Goal: Information Seeking & Learning: Check status

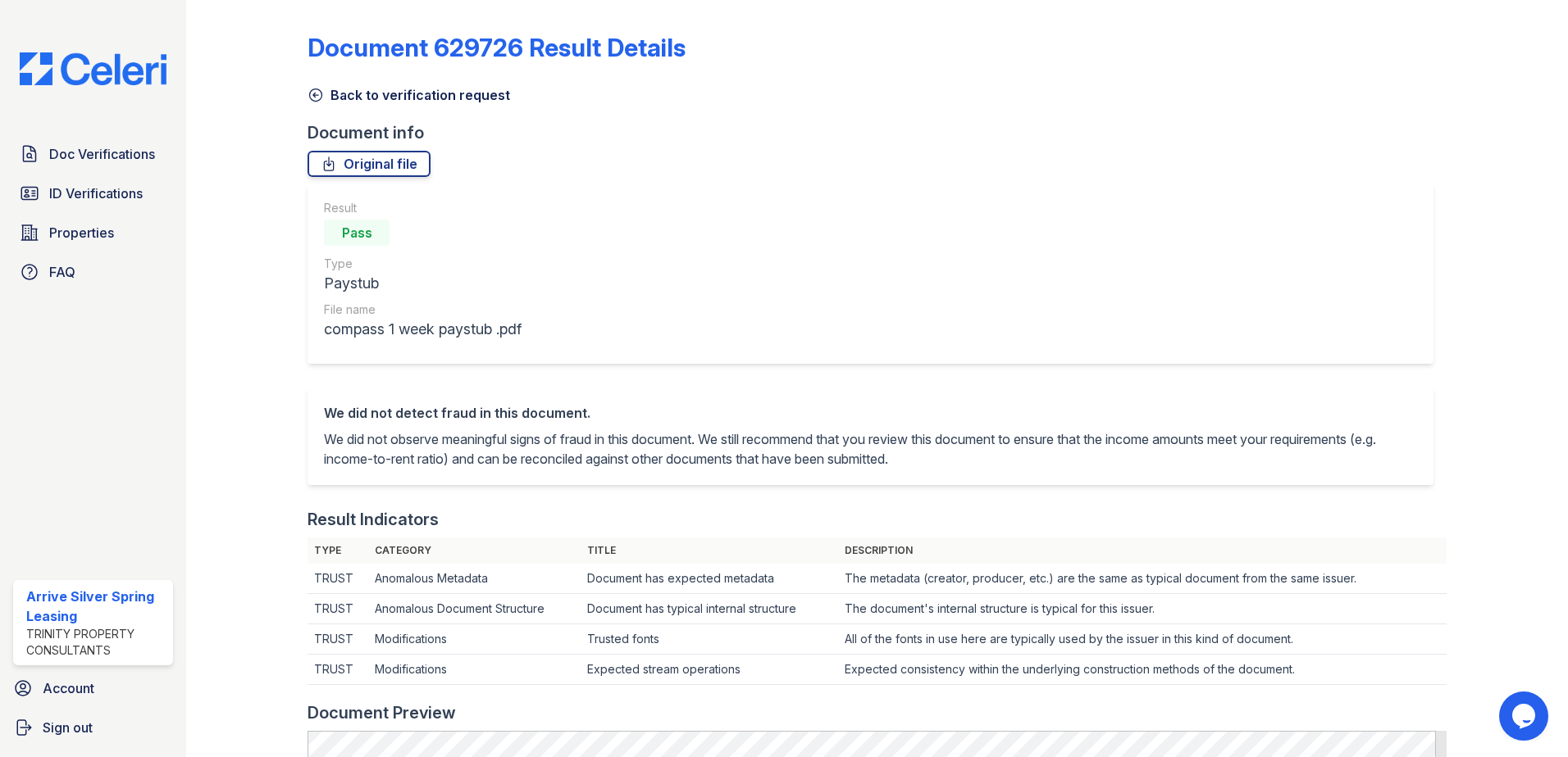
drag, startPoint x: 0, startPoint y: 0, endPoint x: 76, endPoint y: 129, distance: 149.7
click at [76, 129] on div "Doc Verifications ID Verifications Properties FAQ Arrive Silver Spring Leasing …" at bounding box center [93, 378] width 186 height 757
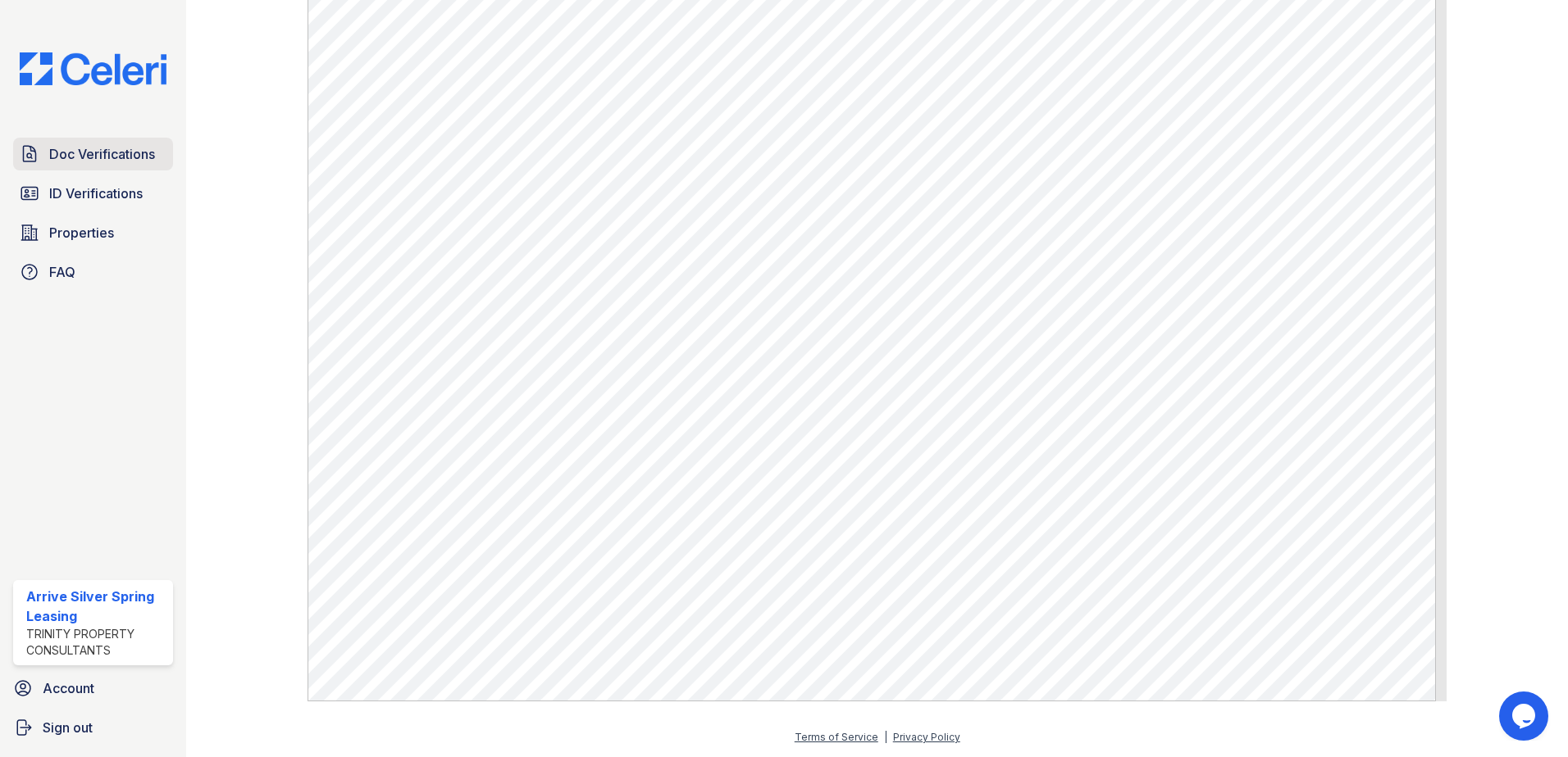
click at [67, 148] on span "Doc Verifications" at bounding box center [101, 154] width 106 height 19
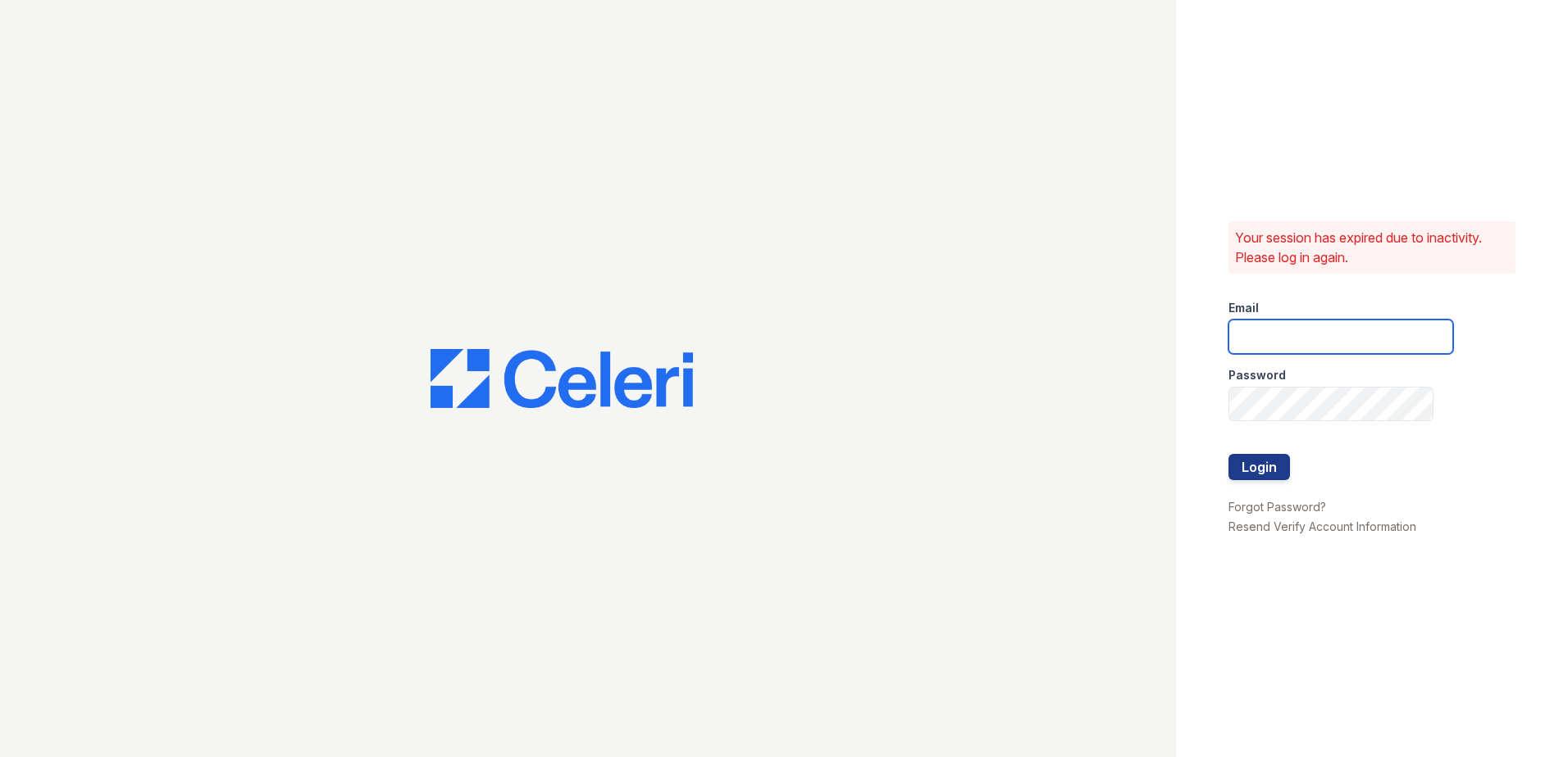
type input "arrivesilverspring@trinity-pm.com"
click at [1255, 478] on button "Login" at bounding box center [1259, 466] width 62 height 26
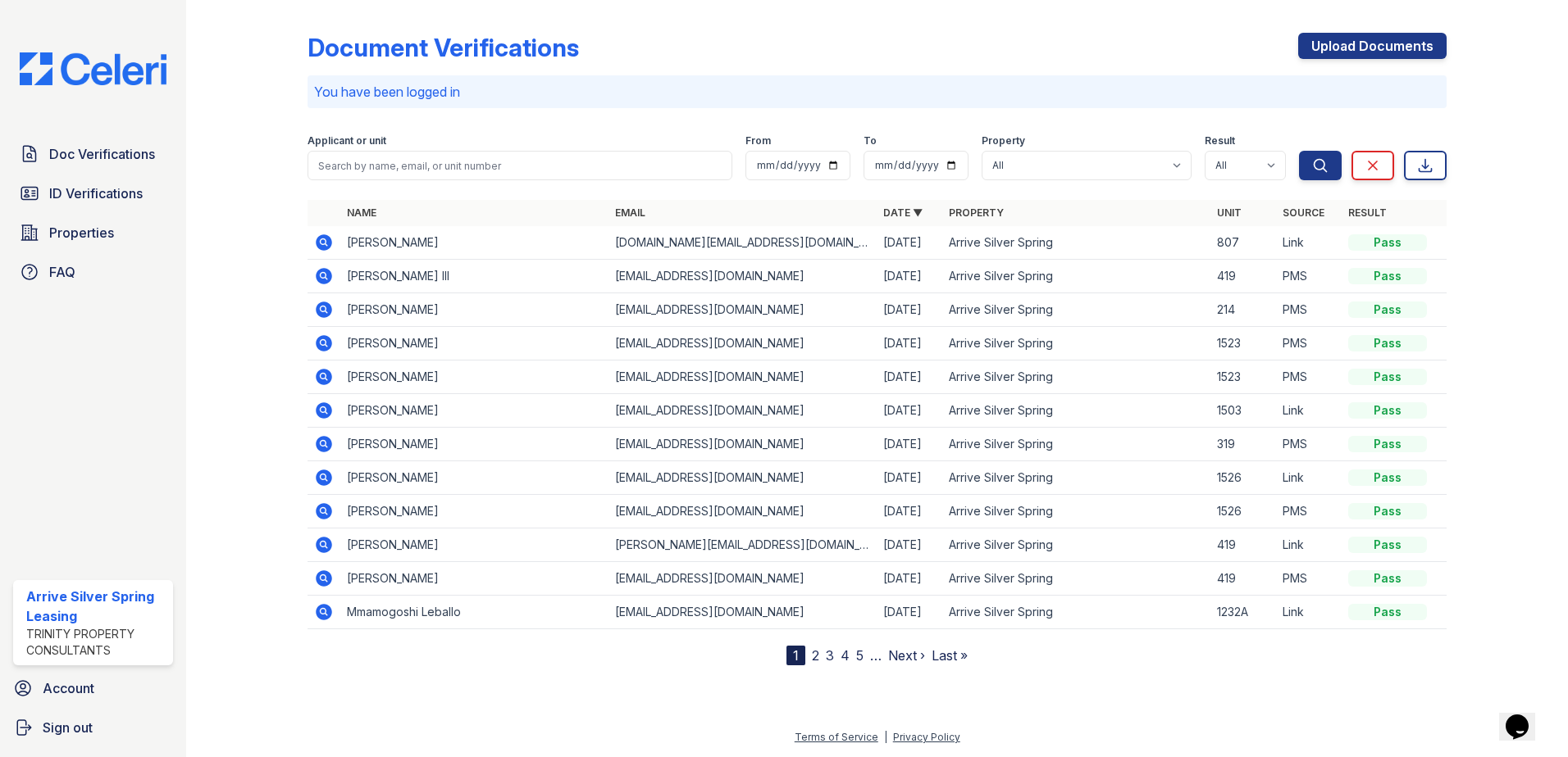
click at [318, 238] on icon at bounding box center [323, 242] width 16 height 16
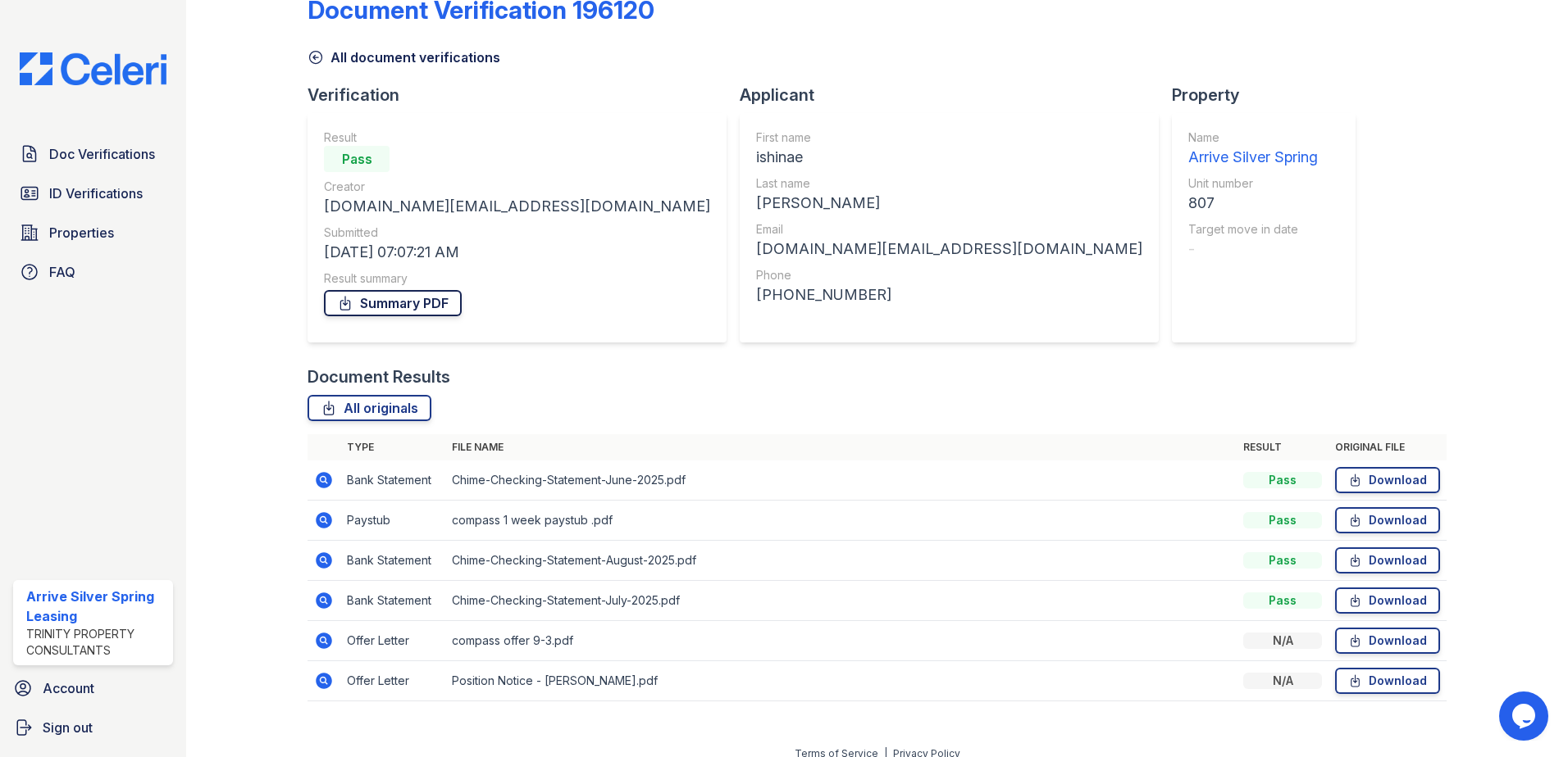
scroll to position [54, 0]
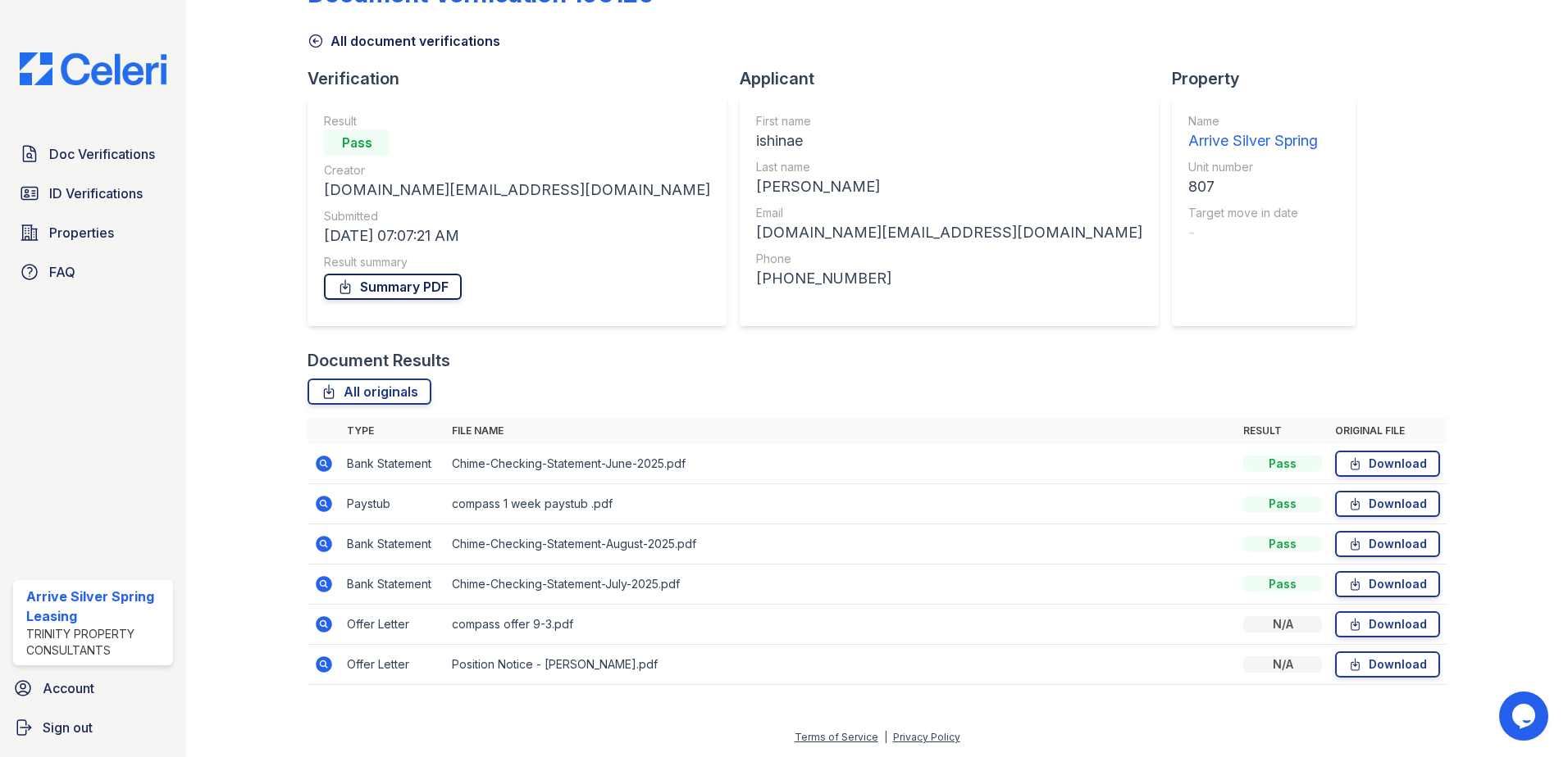
click at [412, 290] on link "Summary PDF" at bounding box center [392, 286] width 138 height 26
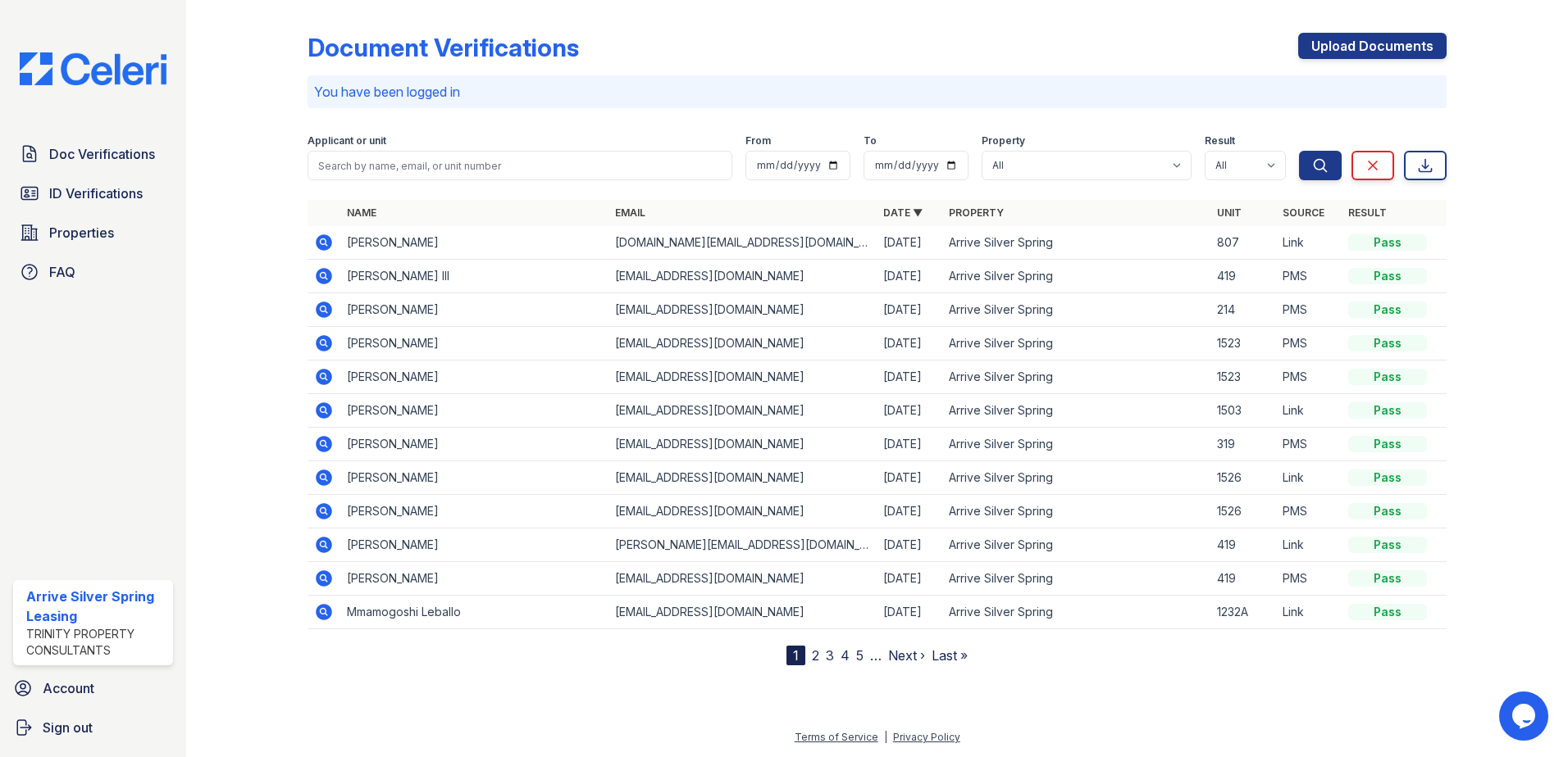
click at [66, 172] on div "Doc Verifications ID Verifications Properties FAQ" at bounding box center [93, 213] width 173 height 150
click at [92, 159] on span "Doc Verifications" at bounding box center [101, 154] width 106 height 19
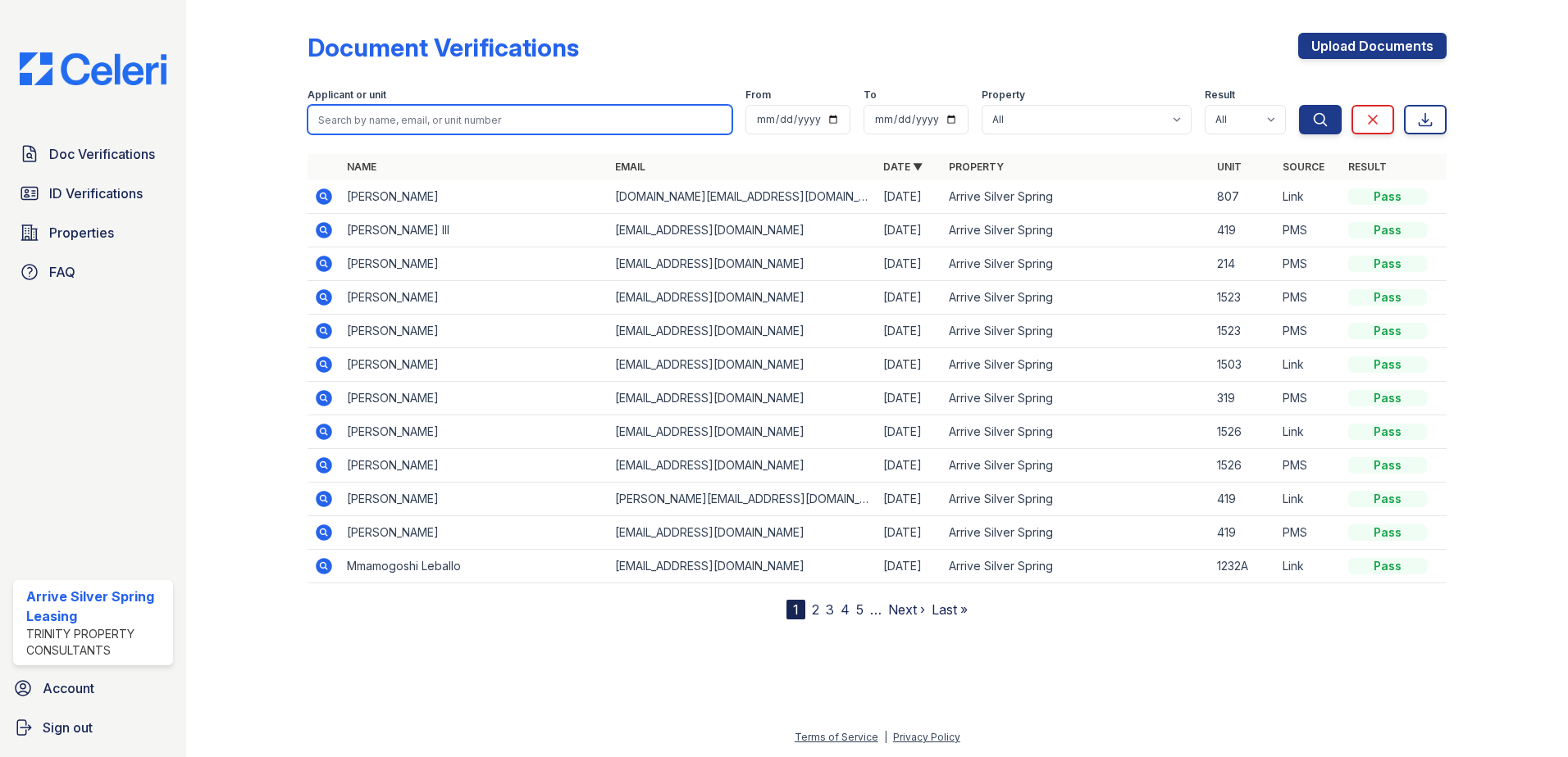
click at [443, 119] on input "search" at bounding box center [520, 119] width 424 height 30
type input "brig"
click at [1298, 105] on button "Search" at bounding box center [1319, 119] width 42 height 30
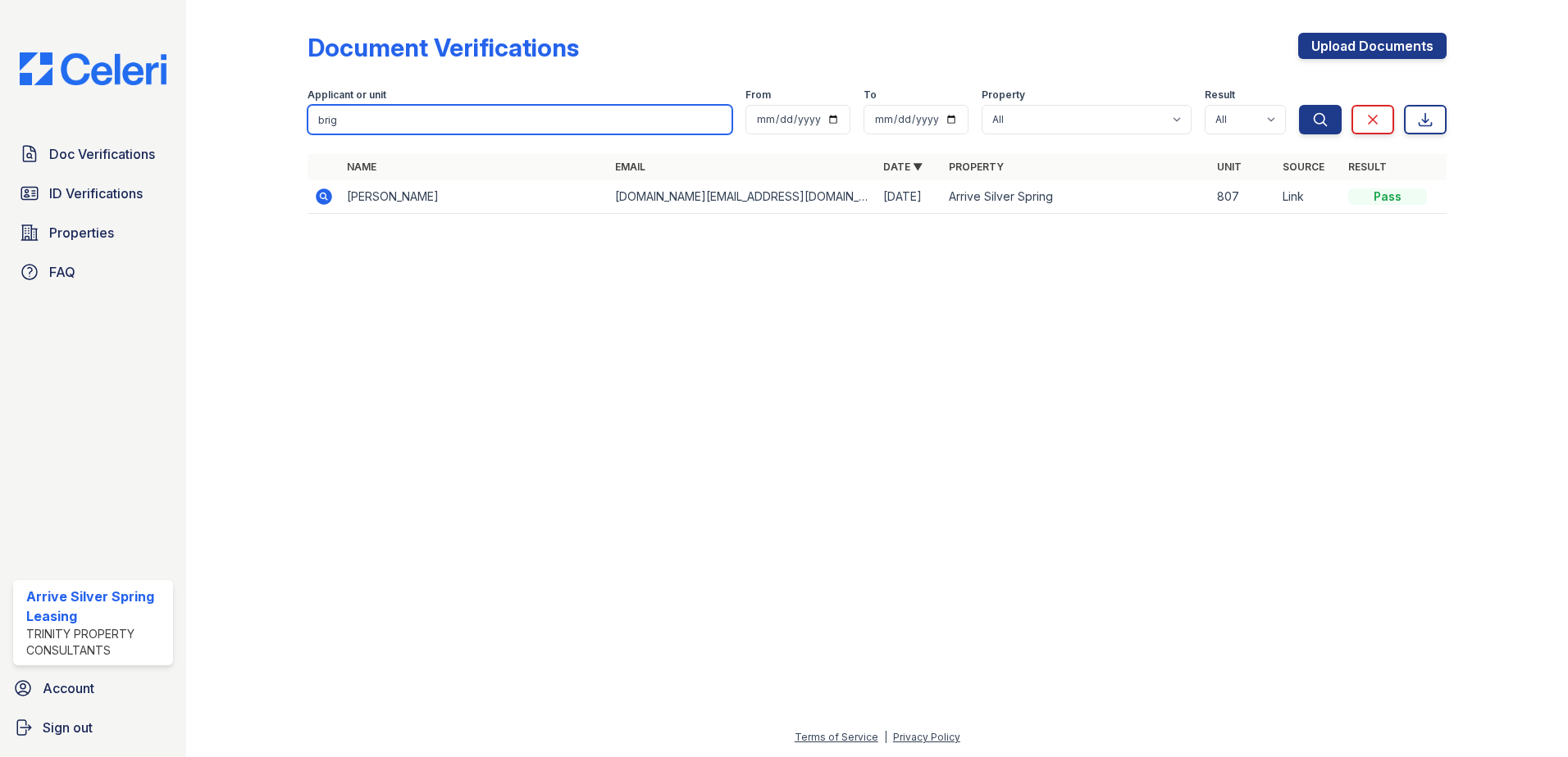
drag, startPoint x: 443, startPoint y: 120, endPoint x: 89, endPoint y: 95, distance: 354.9
click at [96, 107] on div "Doc Verifications ID Verifications Properties FAQ Arrive Silver Spring Leasing …" at bounding box center [784, 378] width 1568 height 757
type input "michael"
click at [1298, 105] on button "Search" at bounding box center [1319, 119] width 42 height 30
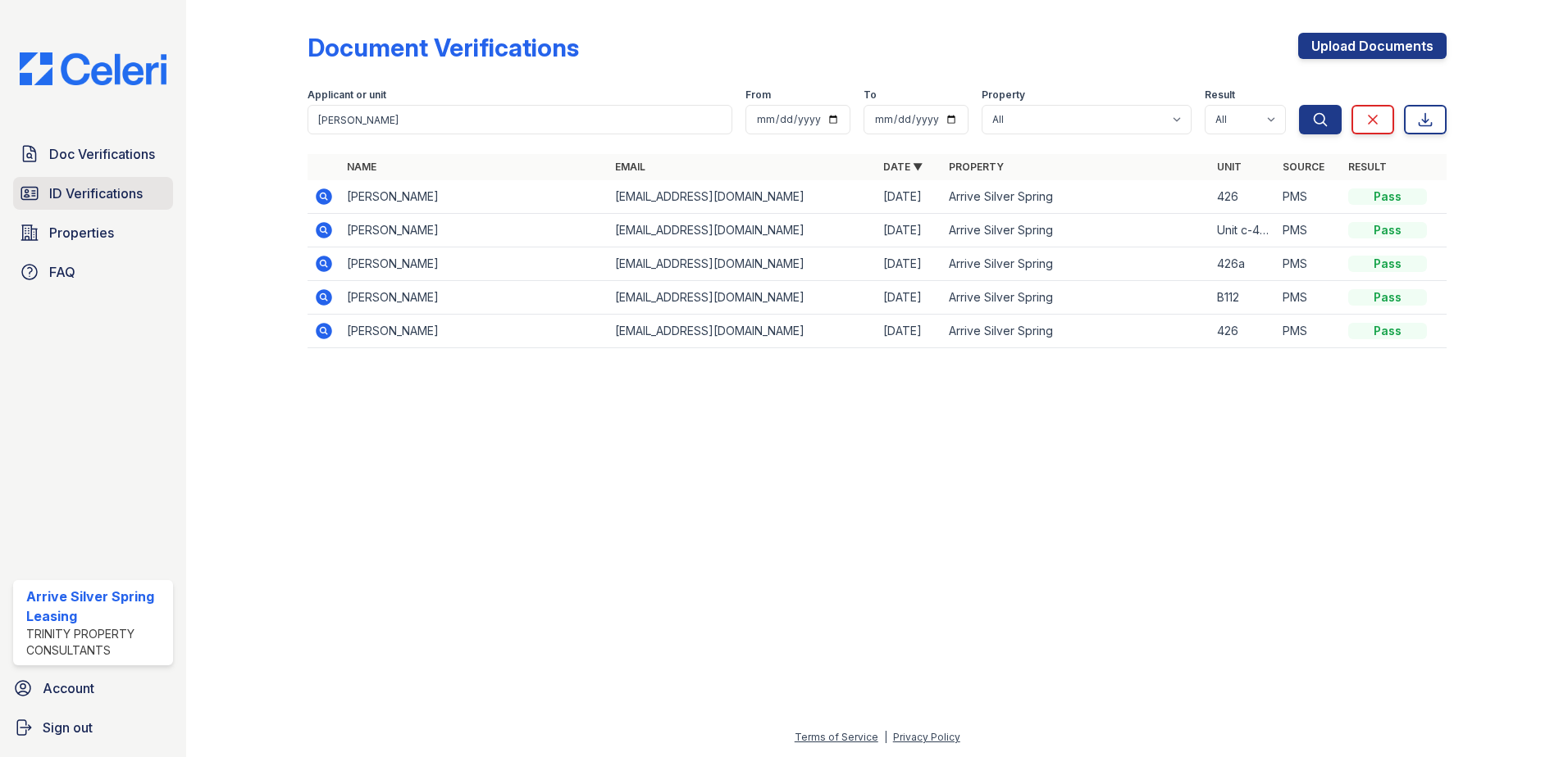
click at [54, 187] on span "ID Verifications" at bounding box center [96, 193] width 94 height 19
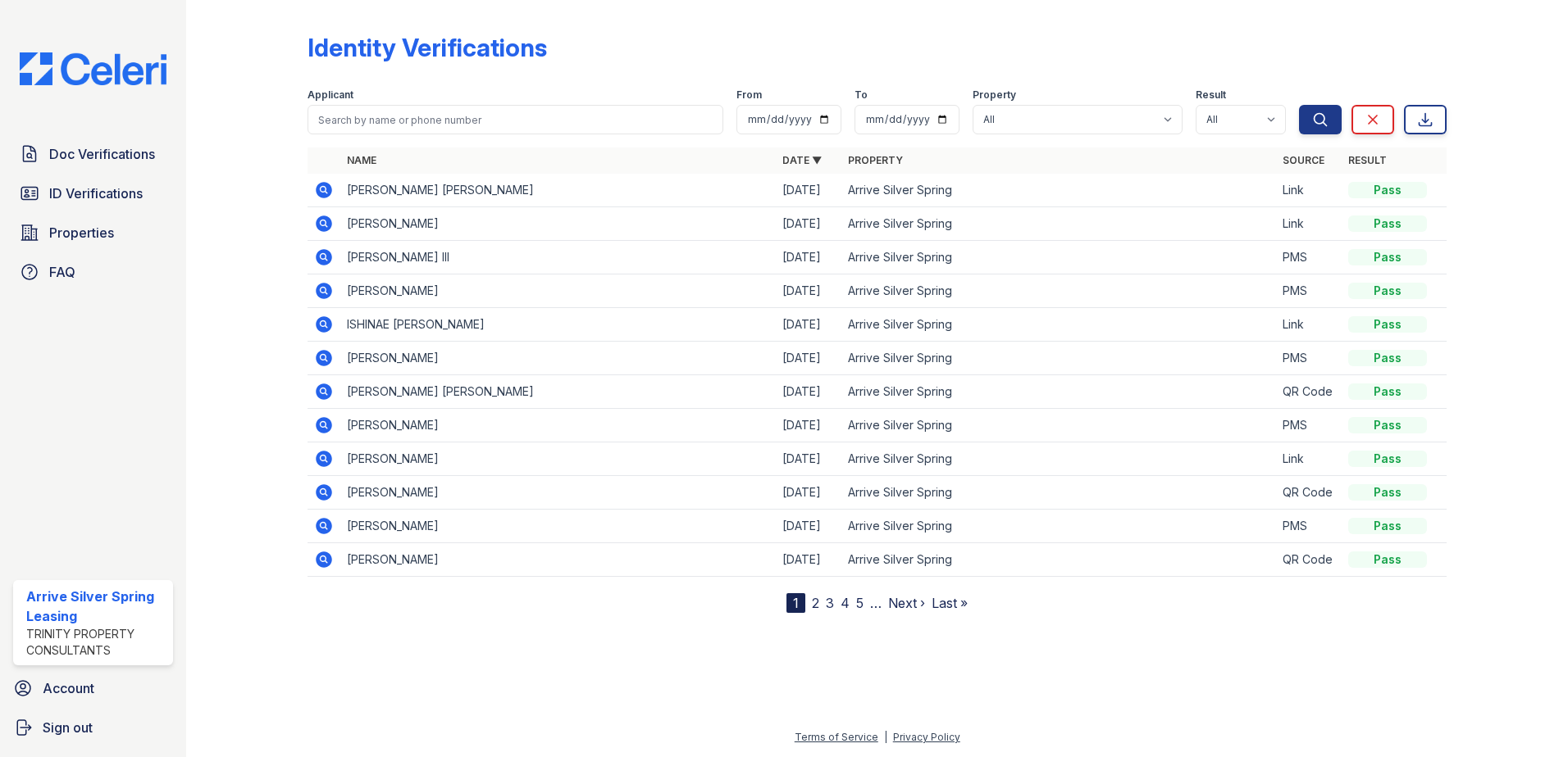
click at [325, 186] on icon at bounding box center [323, 189] width 16 height 16
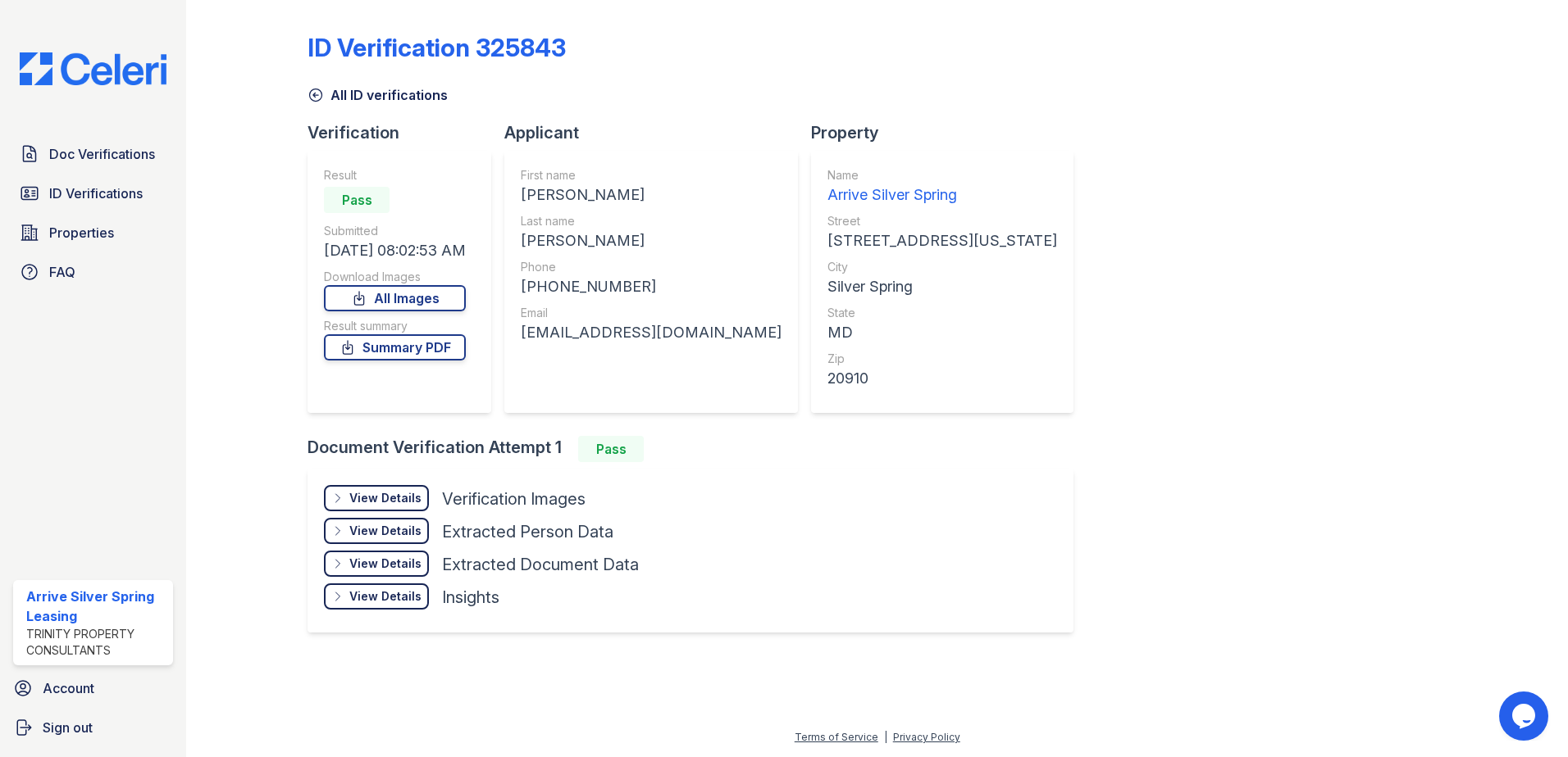
click at [331, 533] on div "View Details Details" at bounding box center [376, 531] width 105 height 26
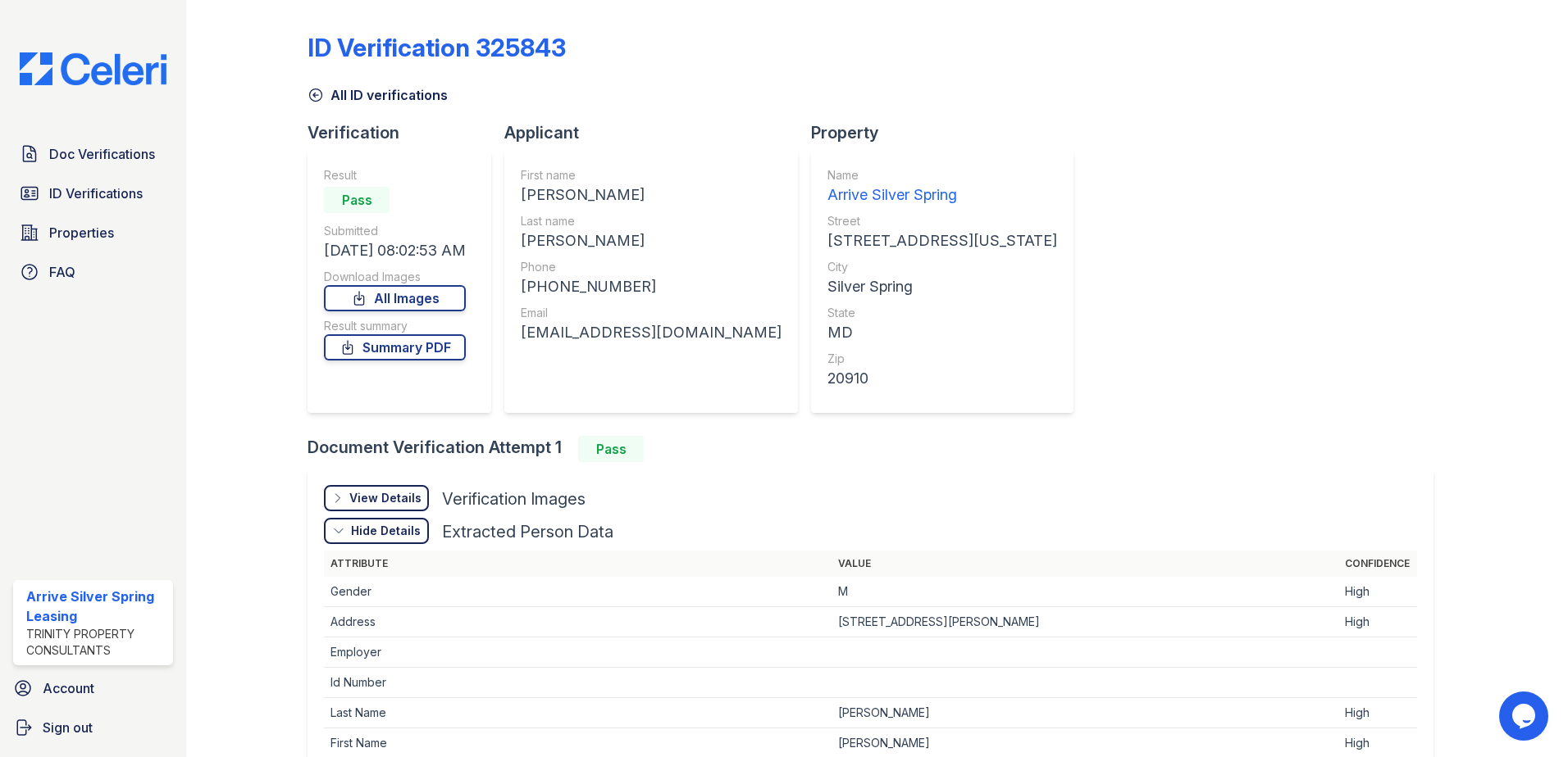
click at [332, 533] on icon at bounding box center [339, 531] width 14 height 14
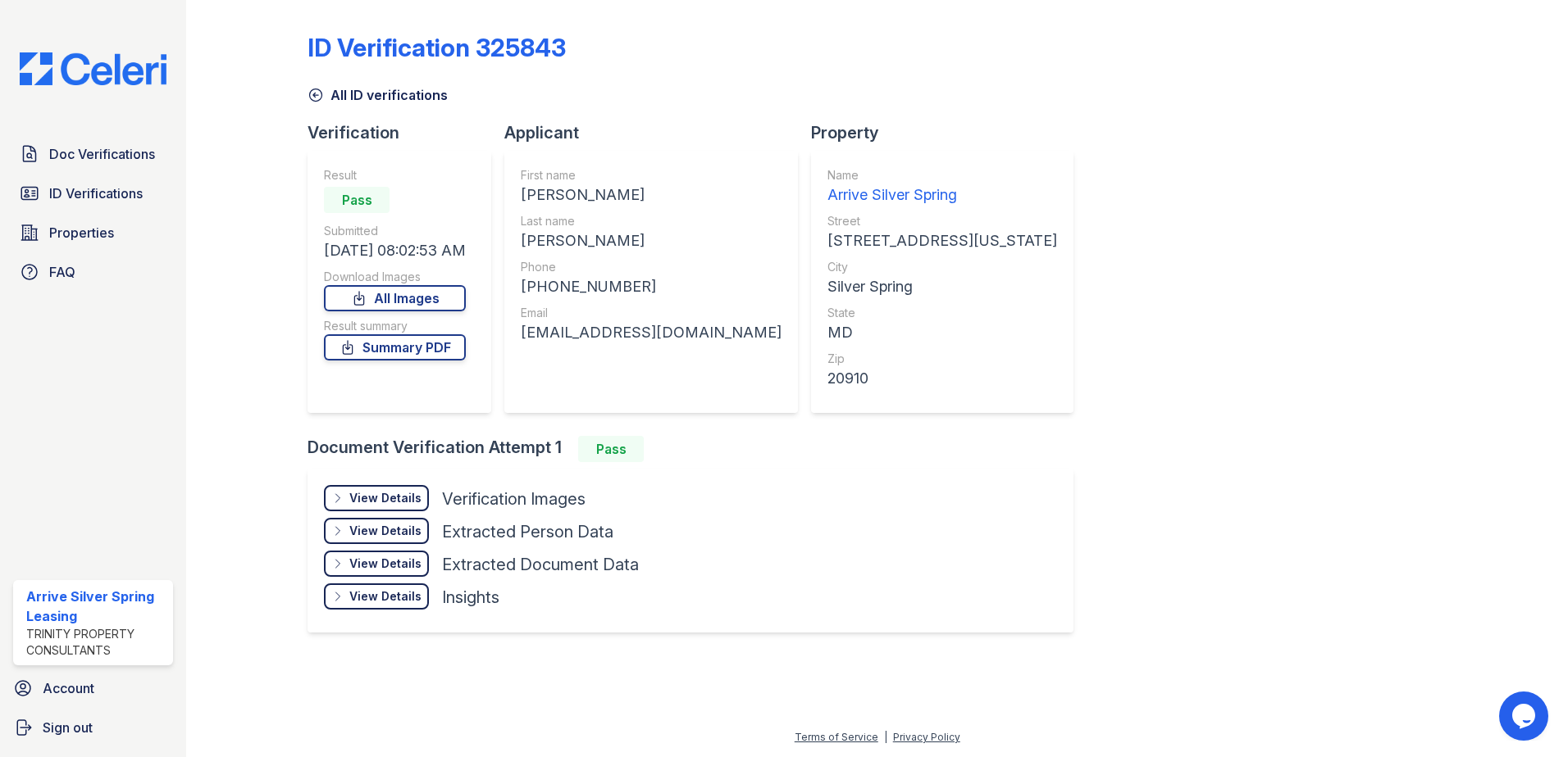
click at [332, 506] on div "View Details Details" at bounding box center [376, 498] width 105 height 26
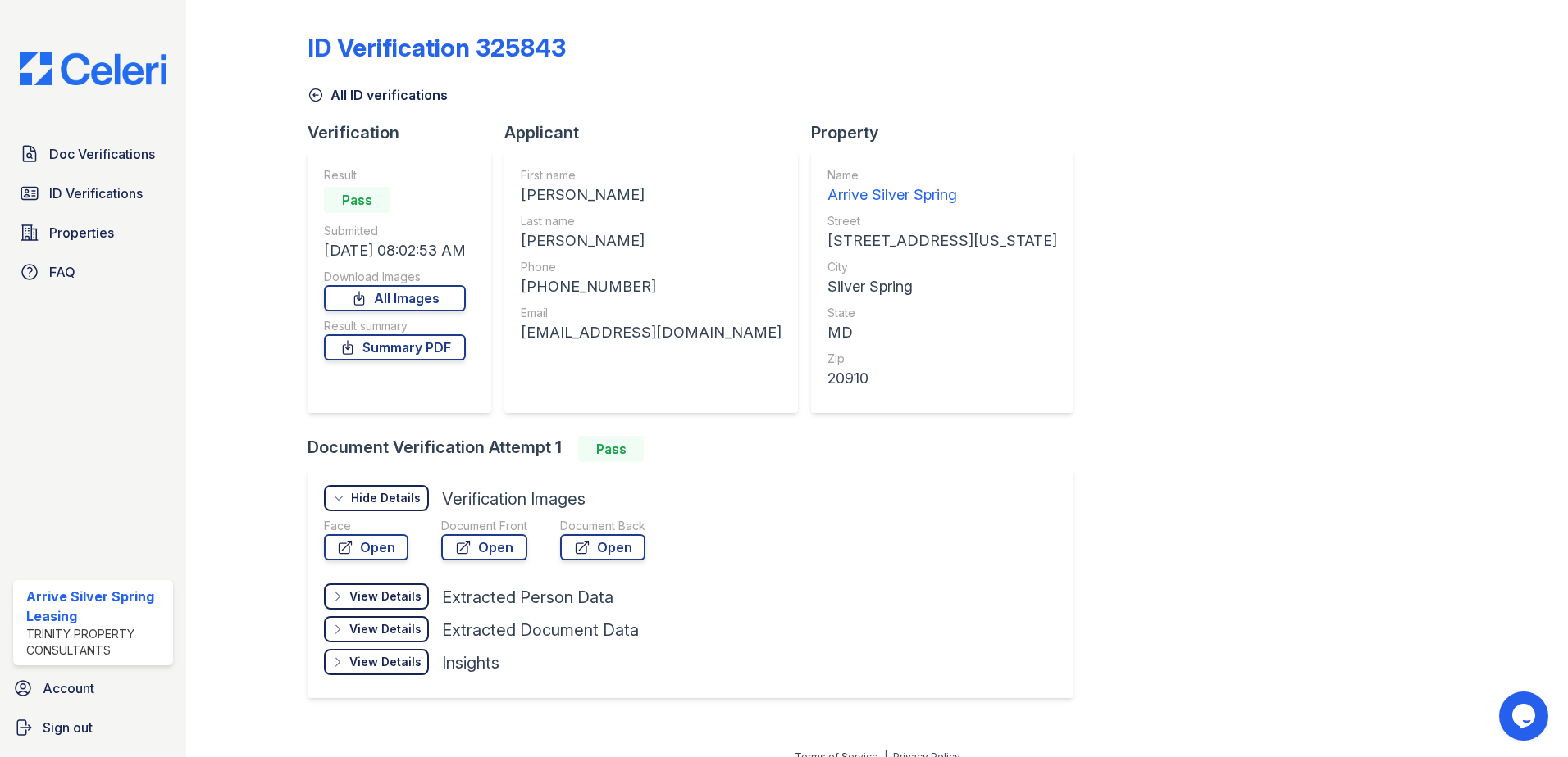
click at [332, 506] on div "Hide Details Details" at bounding box center [376, 498] width 105 height 26
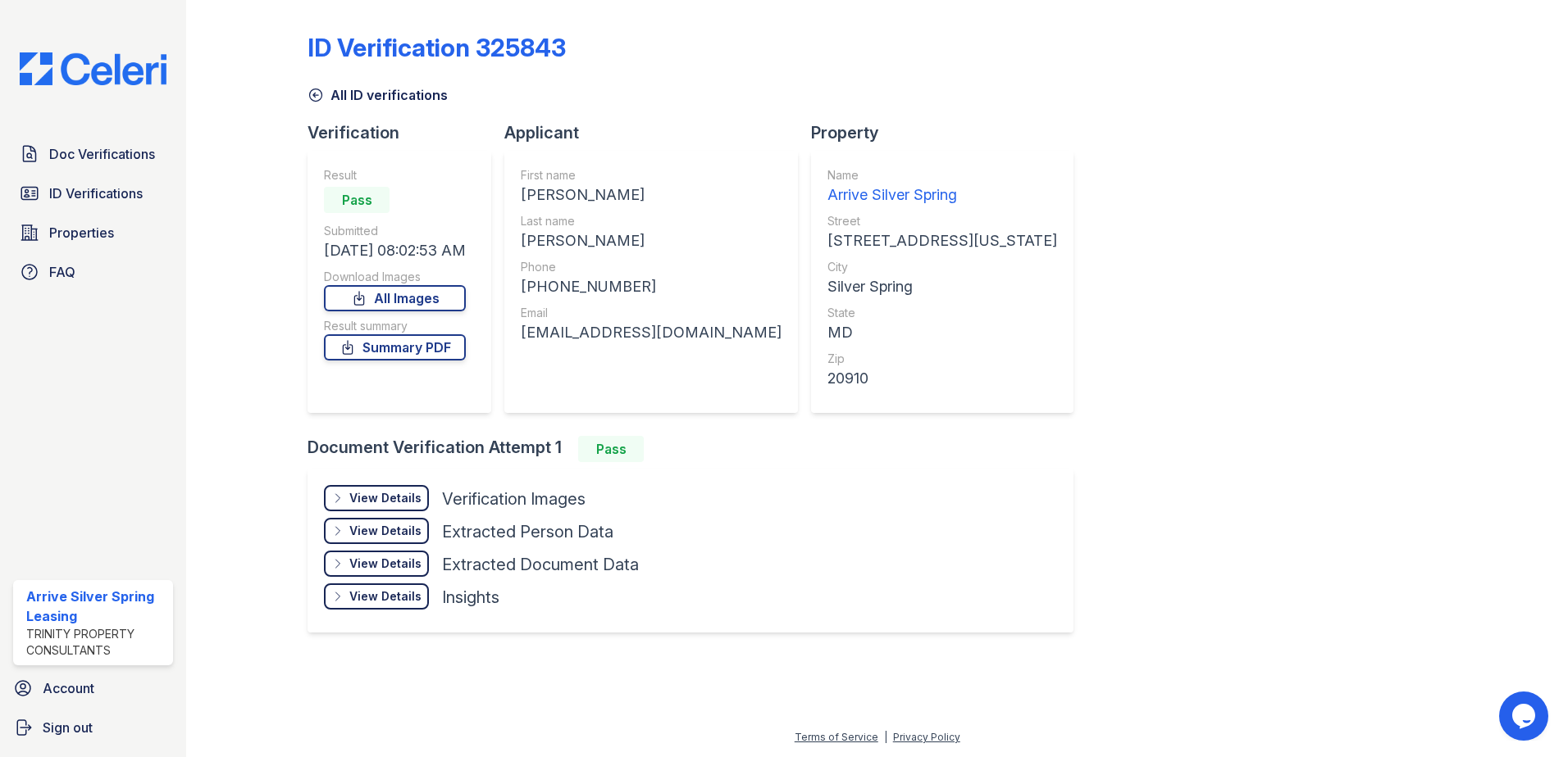
click at [326, 568] on div "View Details Details" at bounding box center [376, 564] width 105 height 26
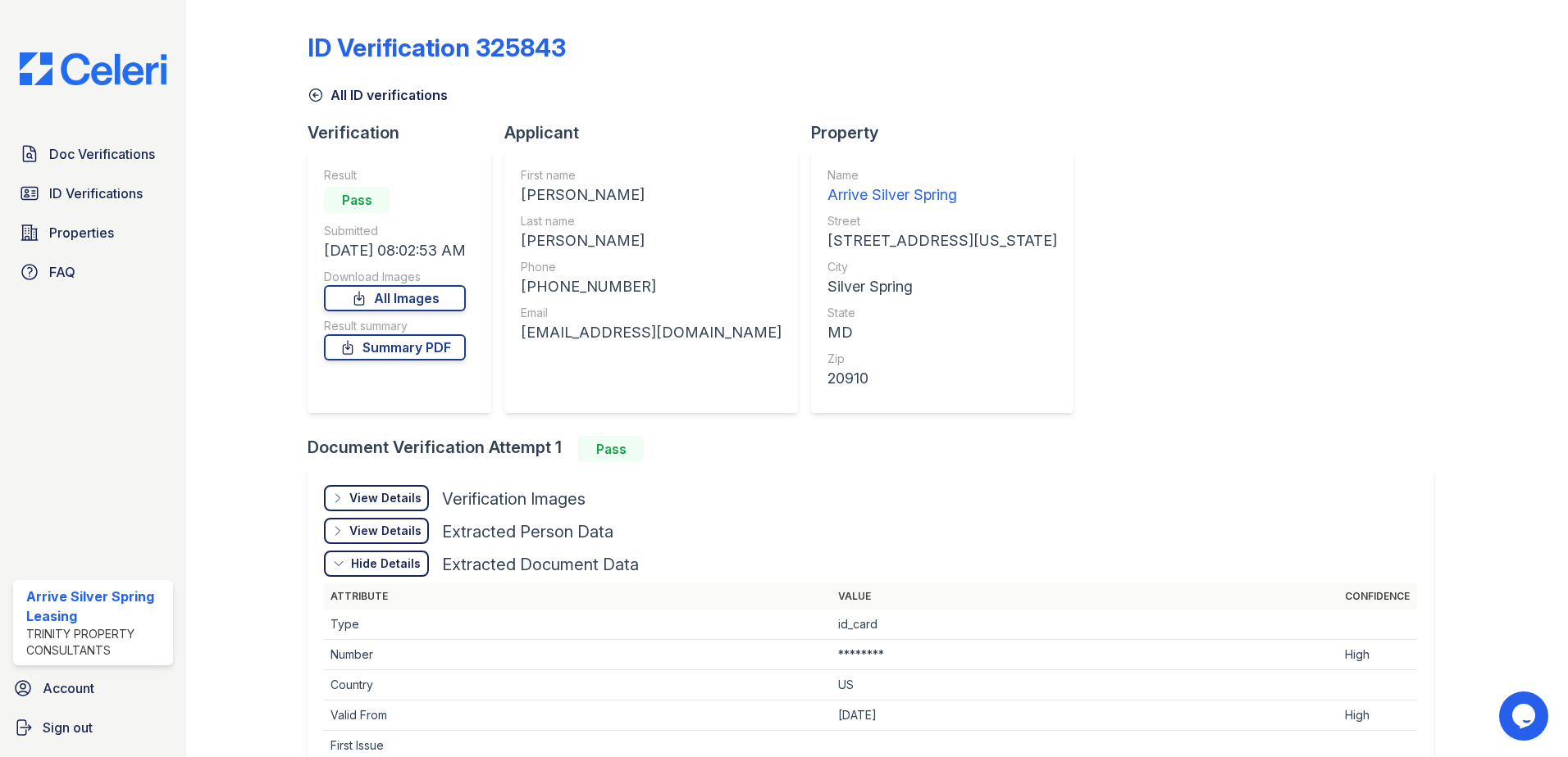
click at [328, 565] on div "Hide Details Details" at bounding box center [376, 564] width 105 height 26
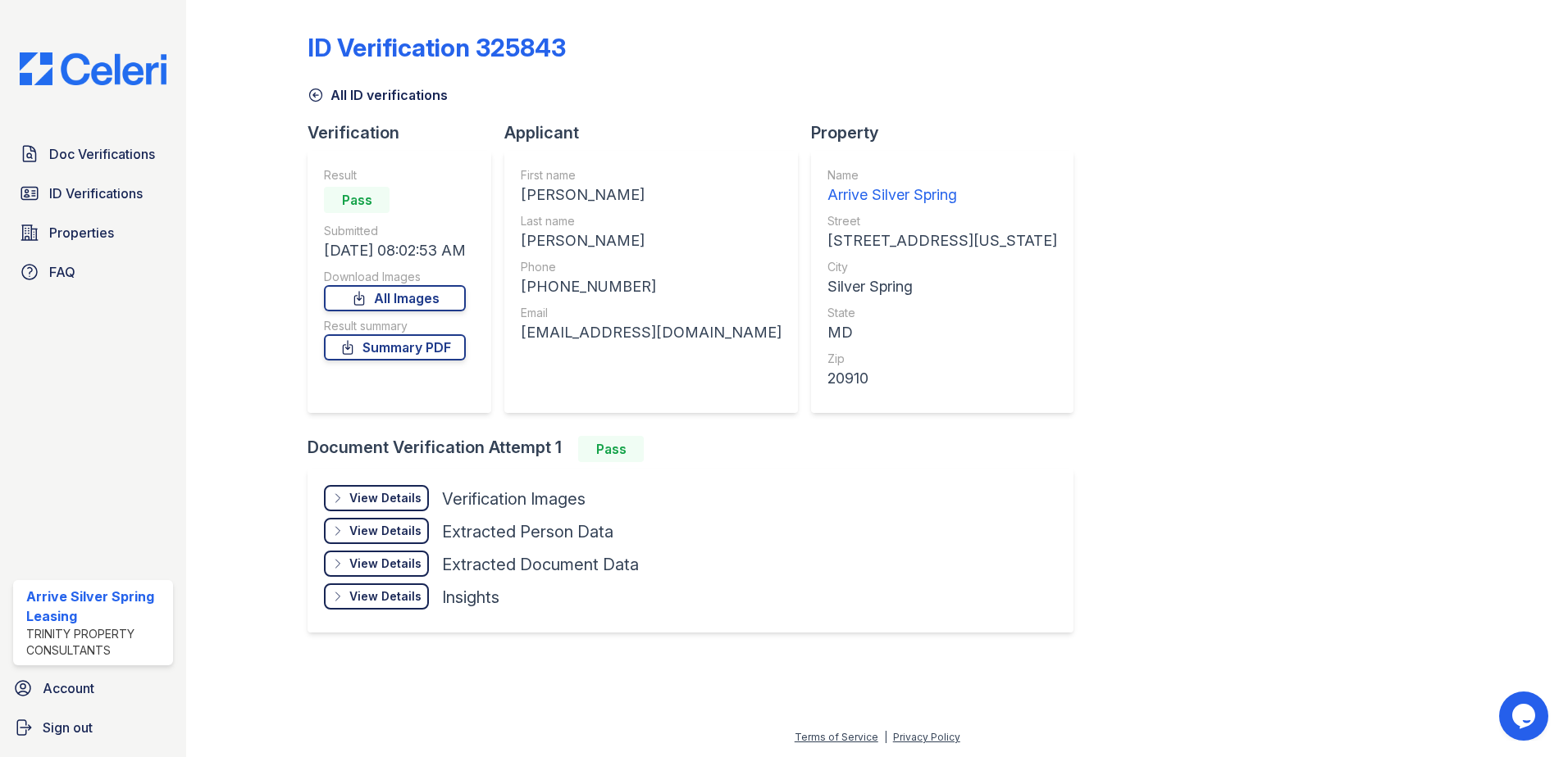
click at [330, 598] on div "View Details Details" at bounding box center [376, 596] width 105 height 26
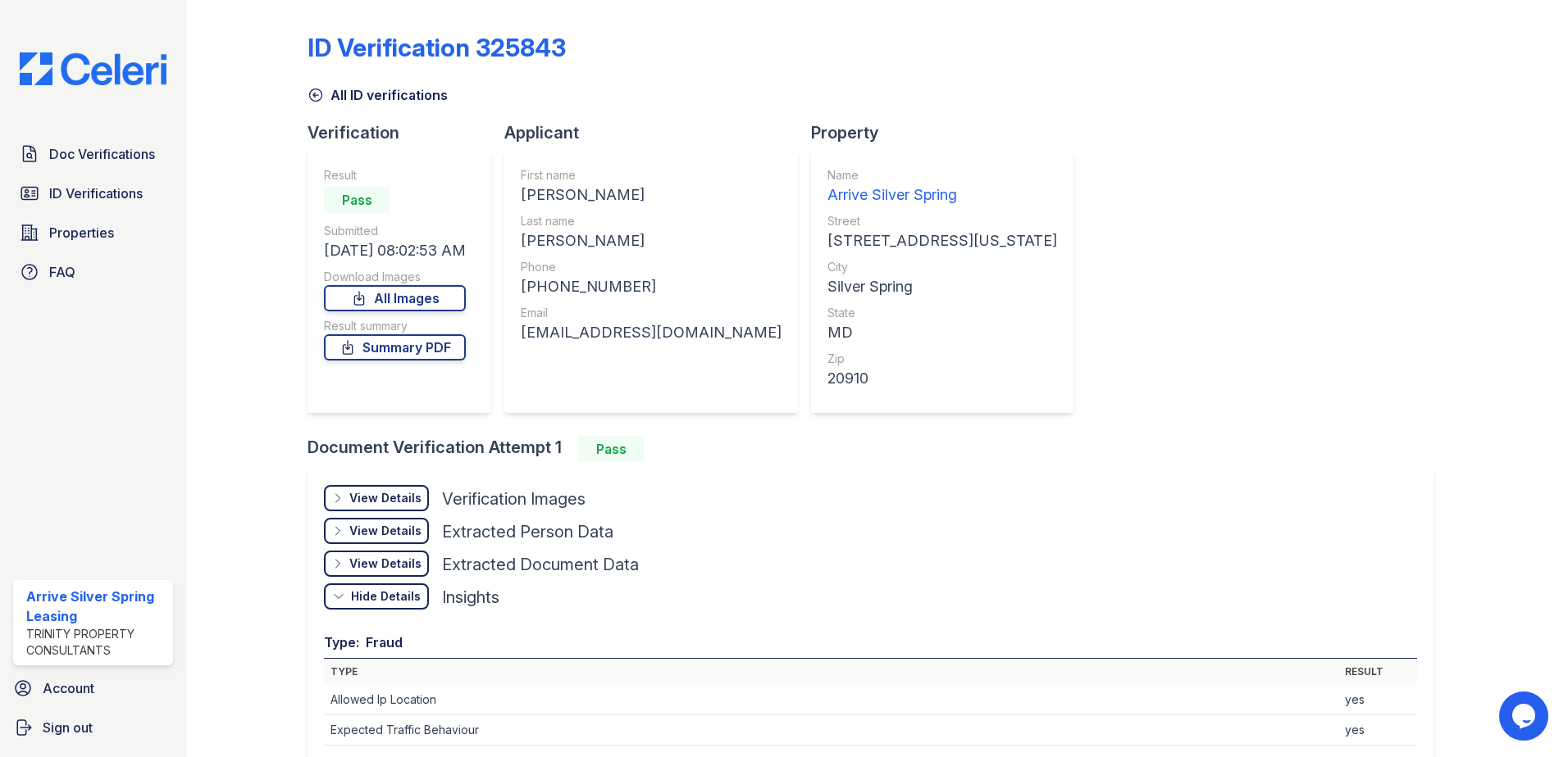
click at [330, 598] on div "Hide Details Details" at bounding box center [376, 596] width 105 height 26
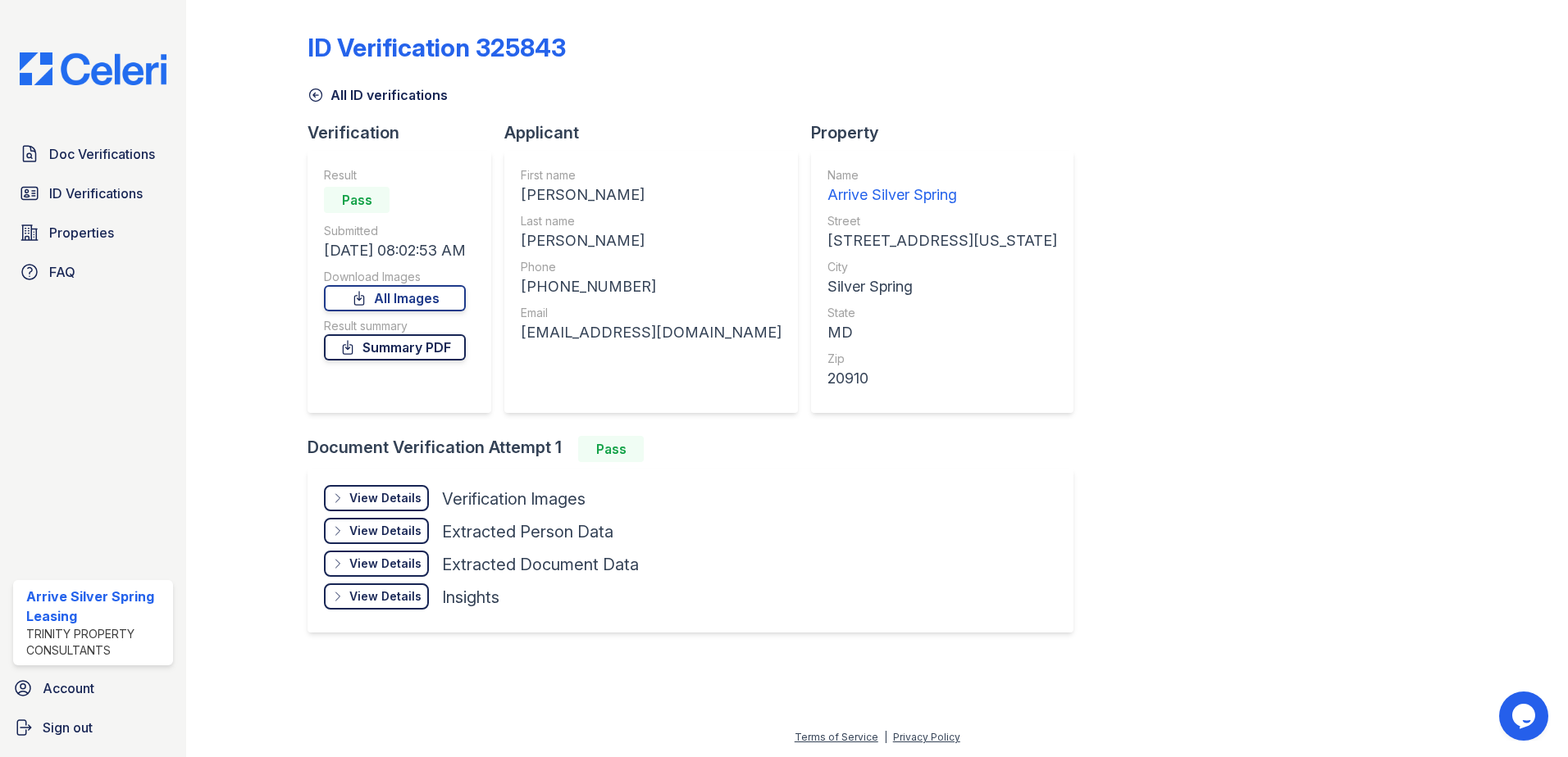
click at [396, 353] on link "Summary PDF" at bounding box center [395, 347] width 142 height 26
click at [333, 493] on icon at bounding box center [338, 498] width 14 height 14
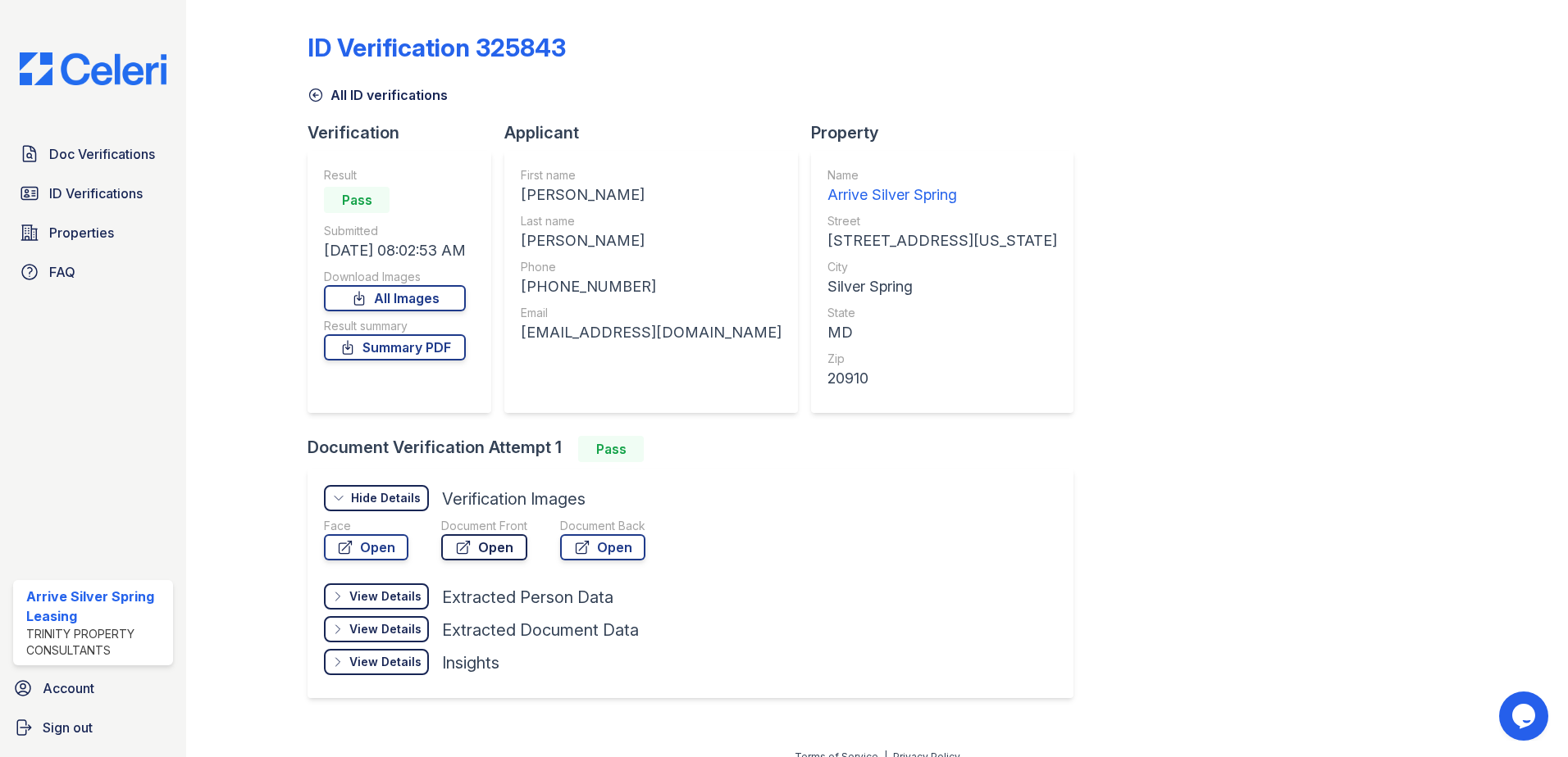
click at [472, 549] on link "Open" at bounding box center [484, 547] width 86 height 26
click at [588, 555] on icon at bounding box center [582, 547] width 16 height 16
drag, startPoint x: 1083, startPoint y: 159, endPoint x: 1067, endPoint y: 144, distance: 21.9
click at [1083, 159] on div "ID Verification 325843 All ID verifications Verification Result Pass Submitted …" at bounding box center [877, 364] width 1139 height 715
click at [123, 162] on span "Doc Verifications" at bounding box center [101, 154] width 106 height 19
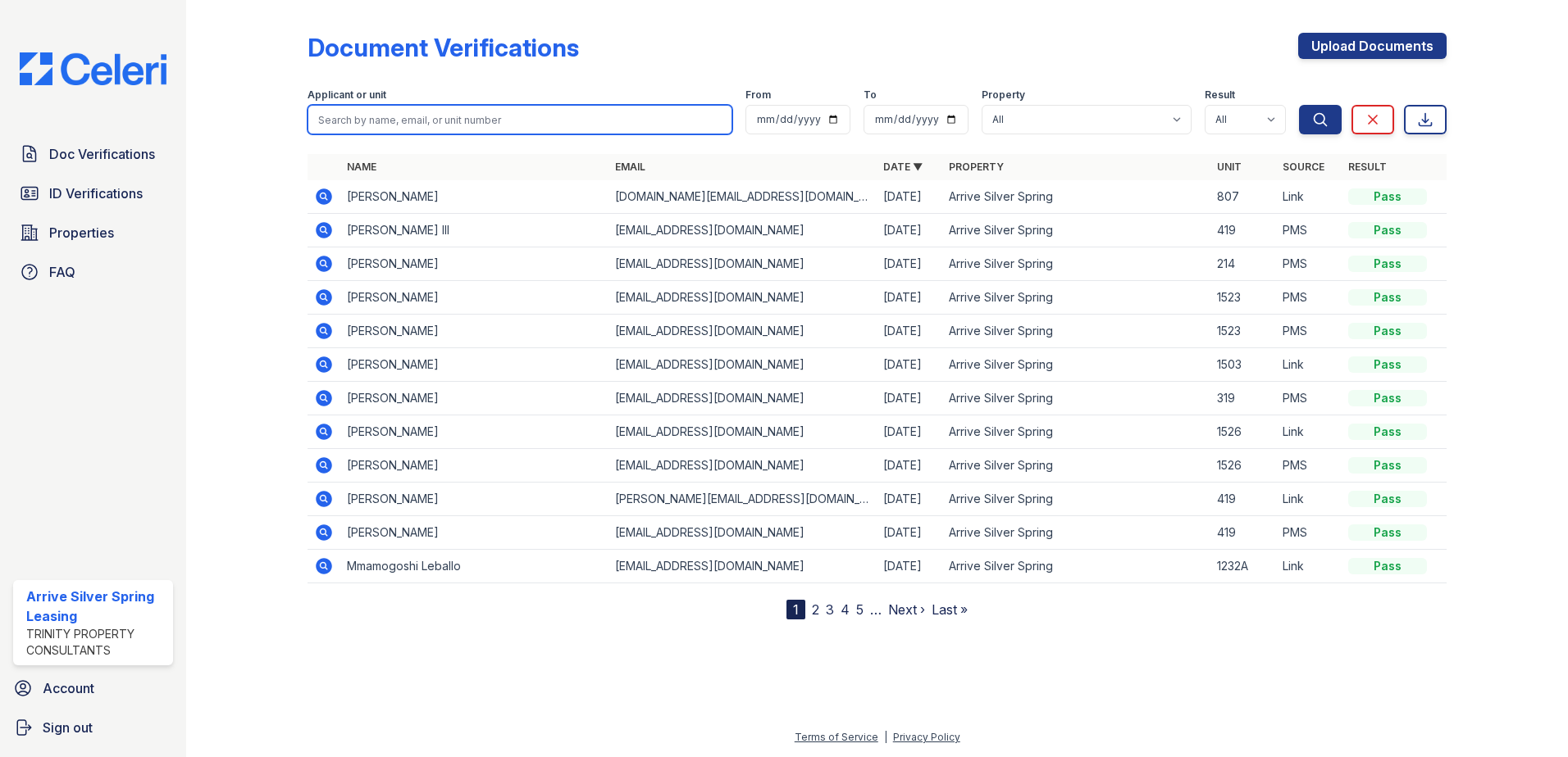
click at [473, 122] on input "search" at bounding box center [520, 119] width 424 height 30
drag, startPoint x: 204, startPoint y: 144, endPoint x: 358, endPoint y: 218, distance: 170.9
click at [203, 144] on div "Document Verifications Upload Documents Filter Applicant or unit From To Proper…" at bounding box center [877, 378] width 1381 height 757
click at [325, 194] on icon at bounding box center [323, 196] width 19 height 19
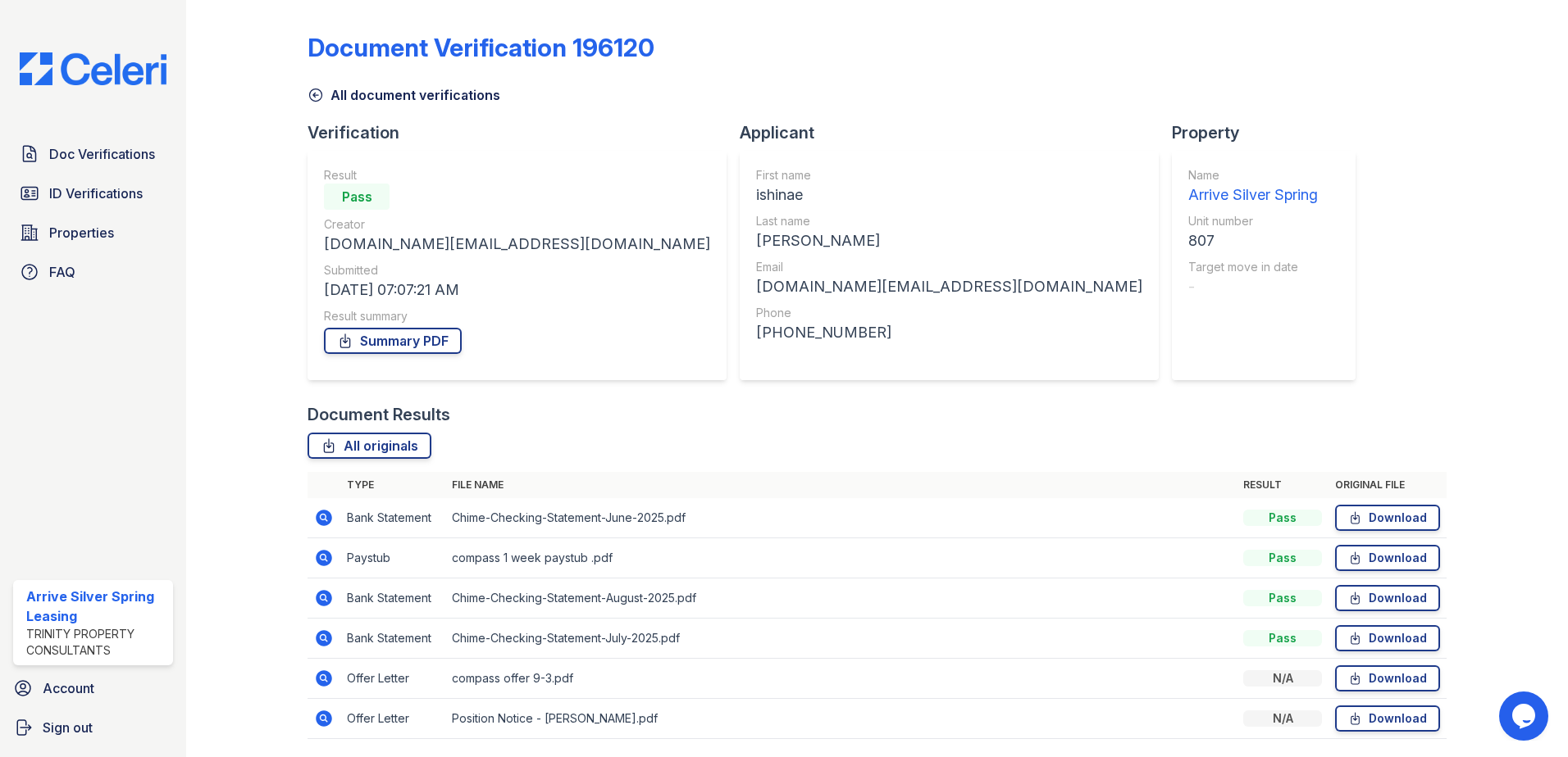
scroll to position [54, 0]
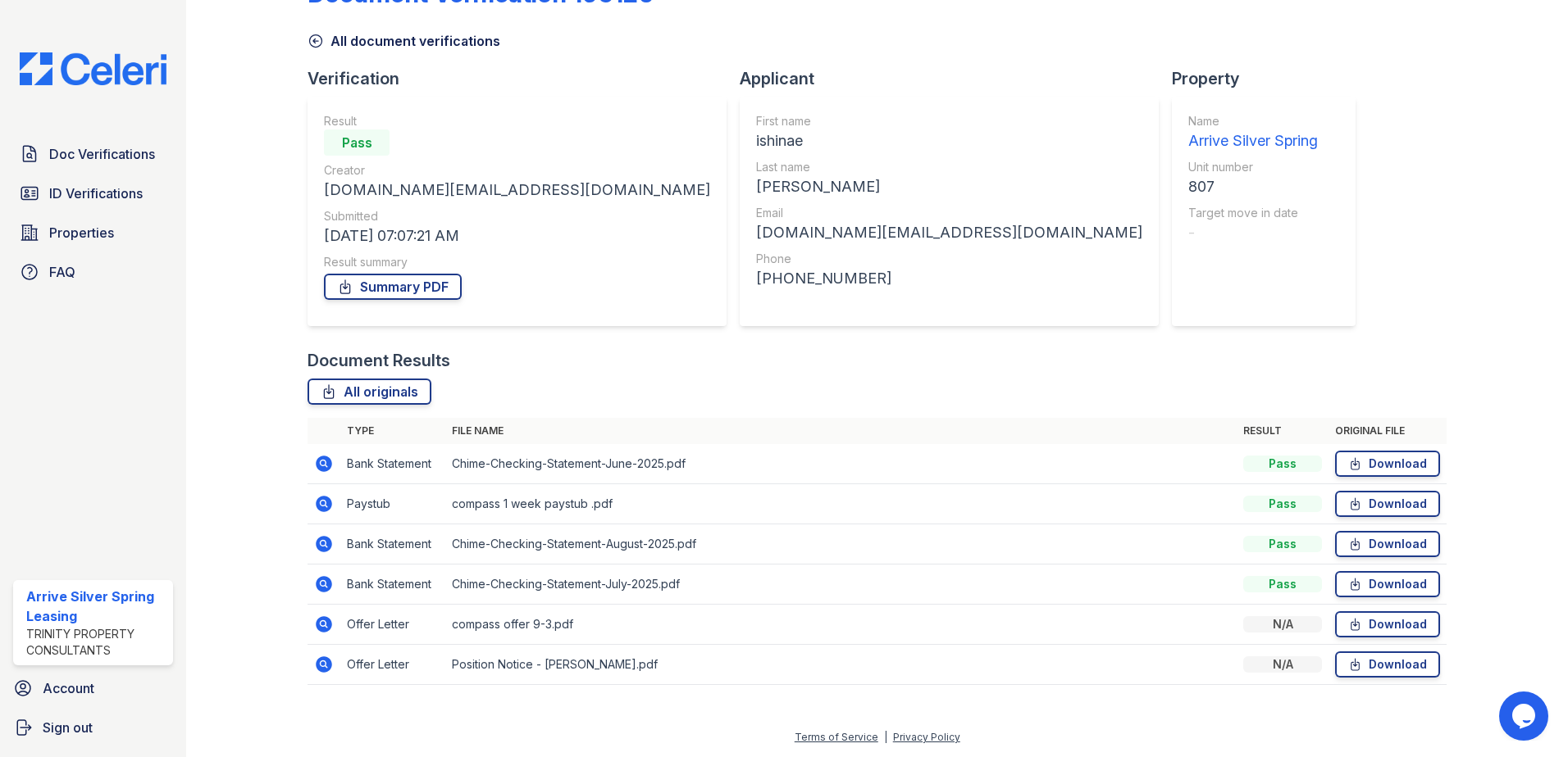
click at [328, 661] on icon at bounding box center [323, 664] width 16 height 16
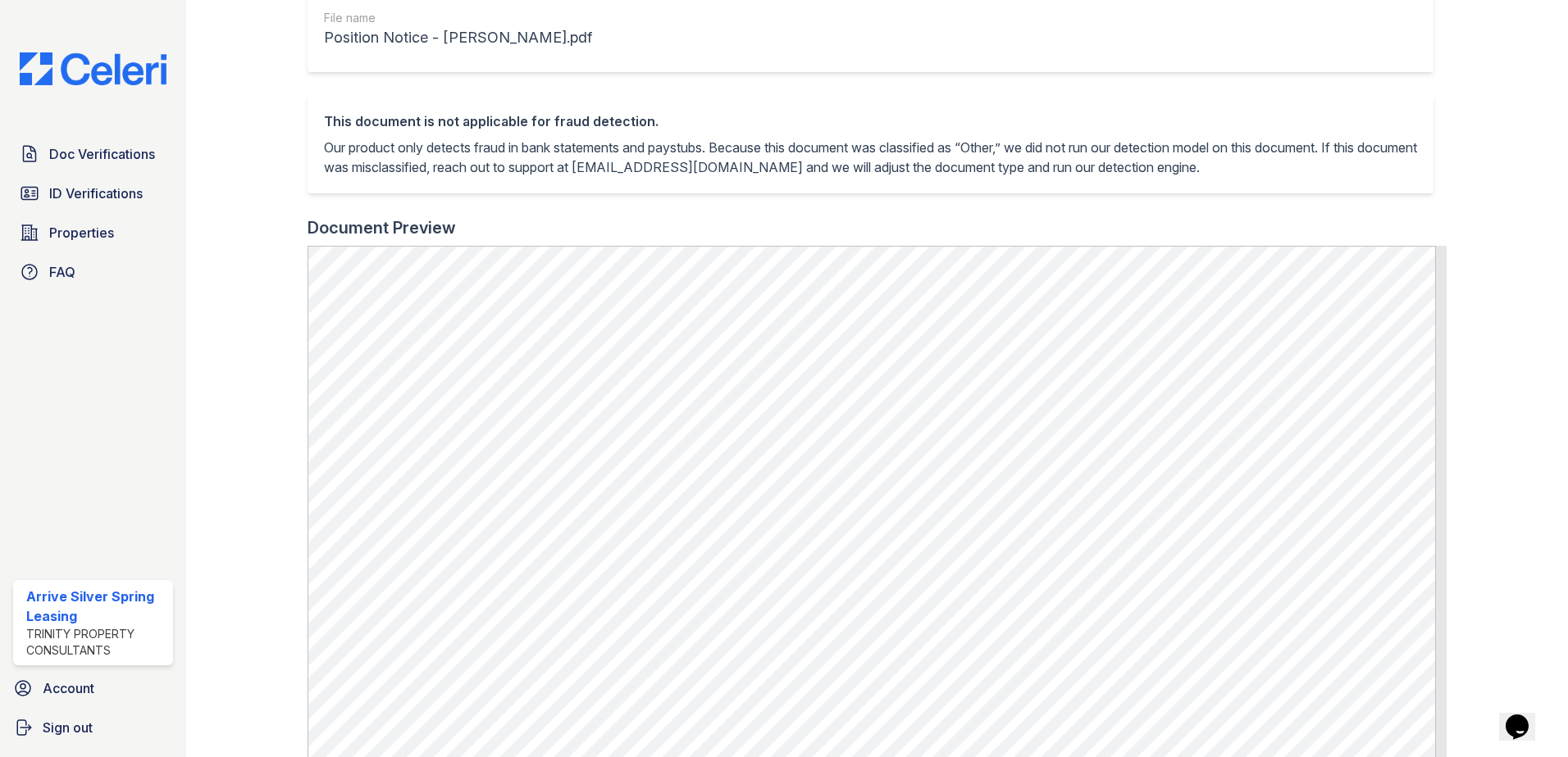
scroll to position [410, 0]
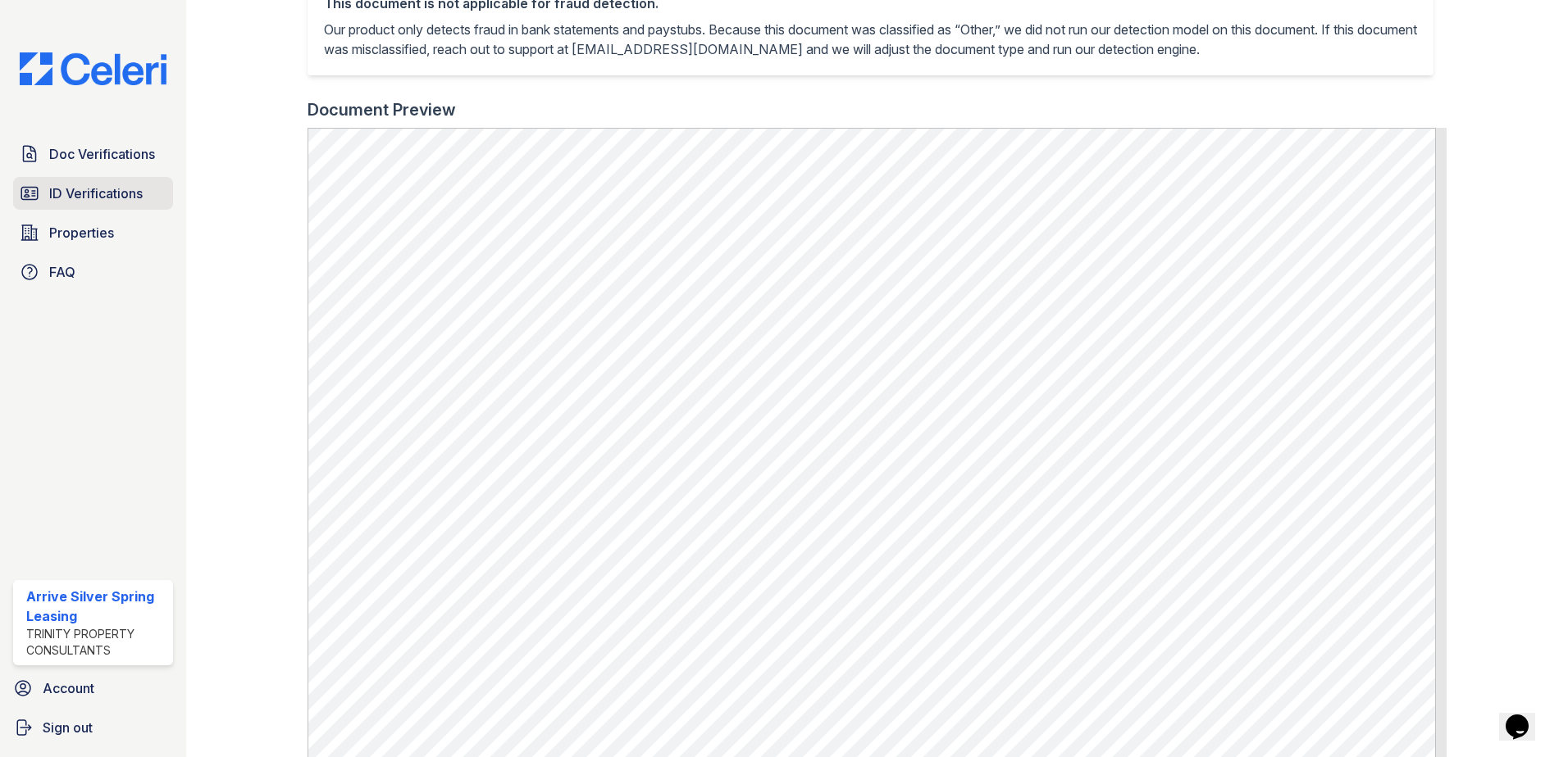
click at [71, 188] on span "ID Verifications" at bounding box center [96, 193] width 94 height 19
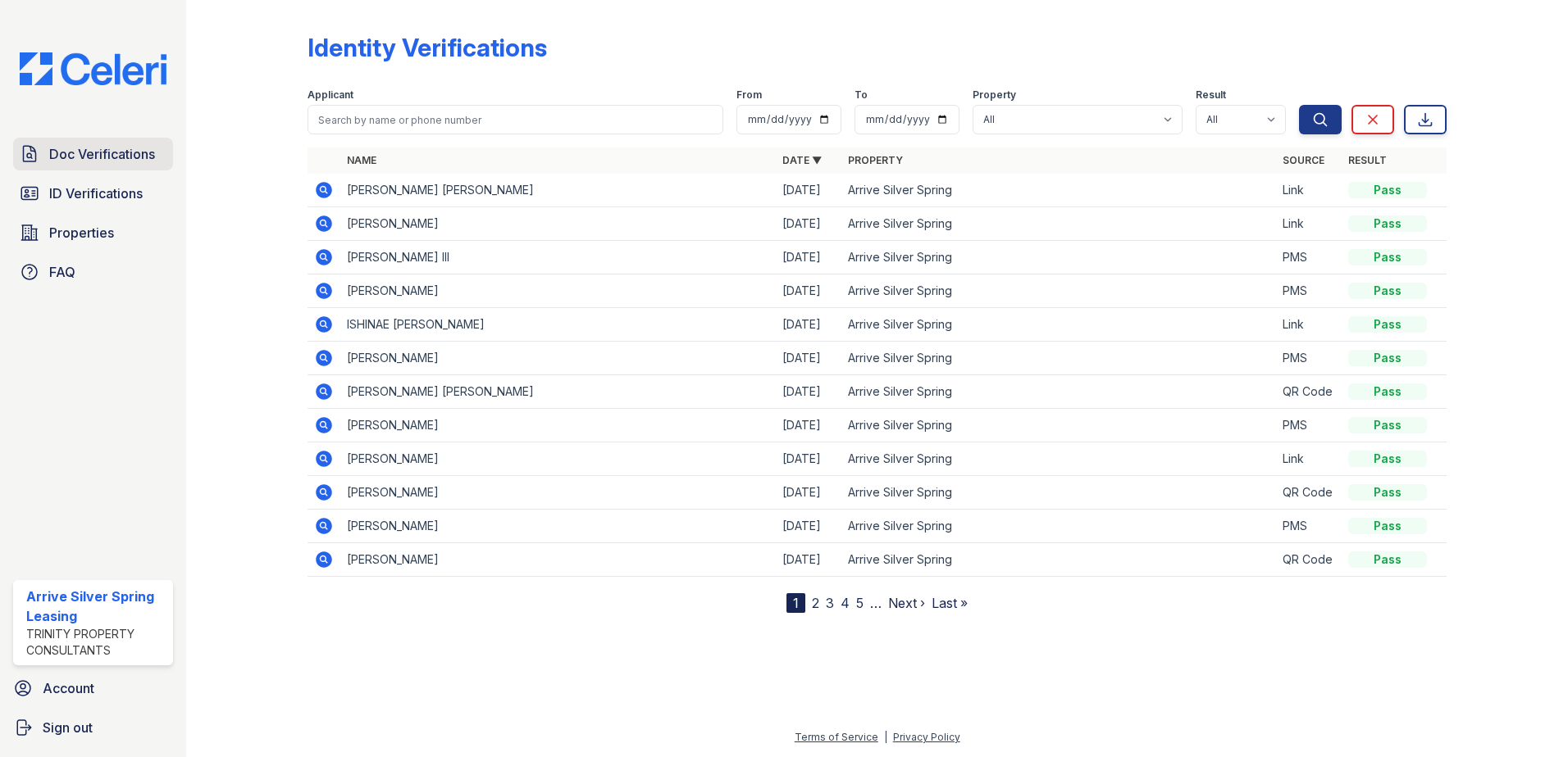
click at [117, 150] on span "Doc Verifications" at bounding box center [101, 154] width 106 height 19
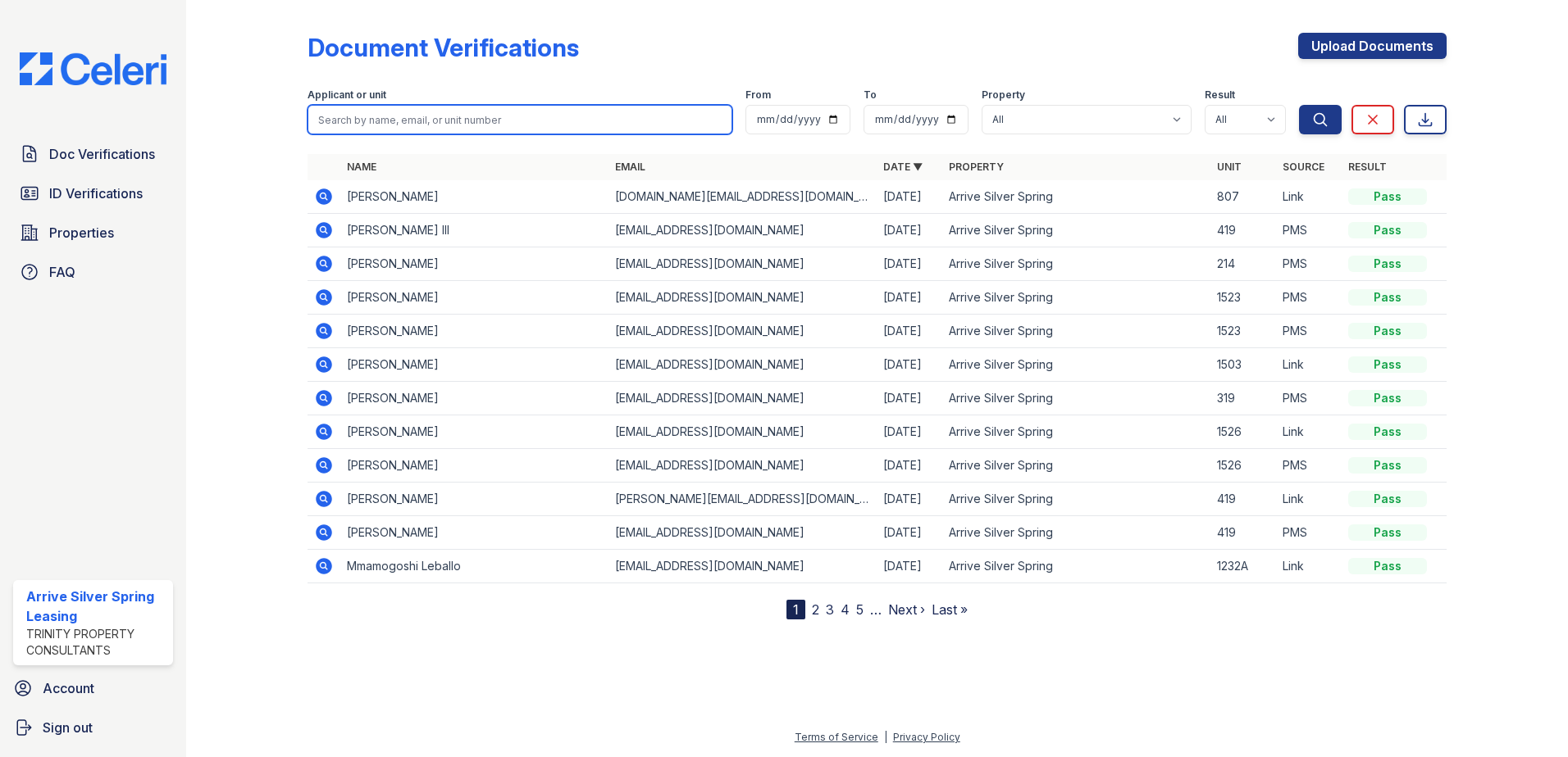
click at [431, 114] on input "search" at bounding box center [520, 119] width 424 height 30
type input "michael"
click at [1298, 105] on button "Search" at bounding box center [1319, 119] width 42 height 30
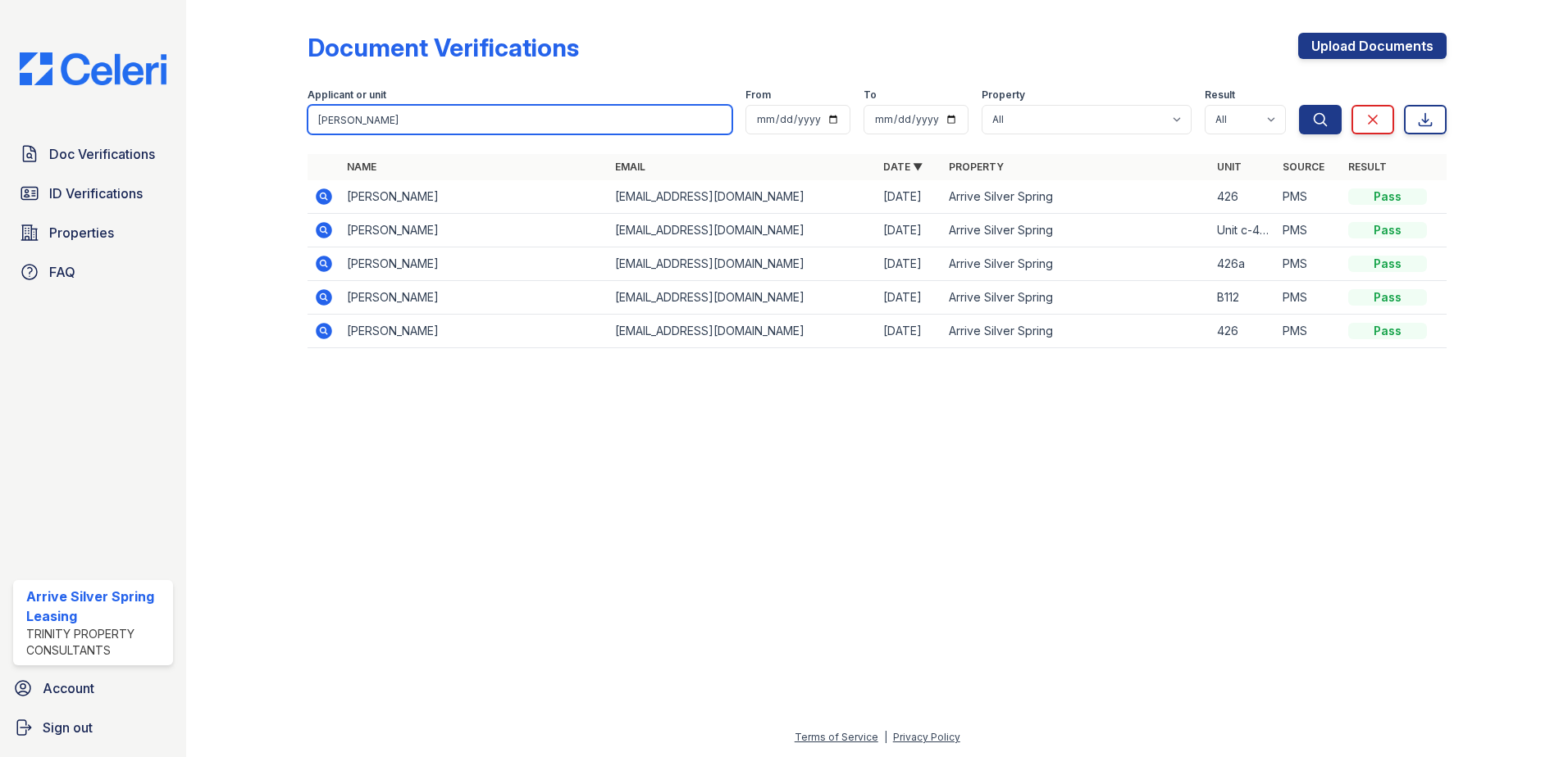
drag, startPoint x: 408, startPoint y: 95, endPoint x: 0, endPoint y: 142, distance: 410.7
click at [0, 114] on html "Doc Verifications ID Verifications Properties FAQ Arrive Silver Spring Leasing …" at bounding box center [784, 378] width 1568 height 757
type input "i"
